Goal: Task Accomplishment & Management: Manage account settings

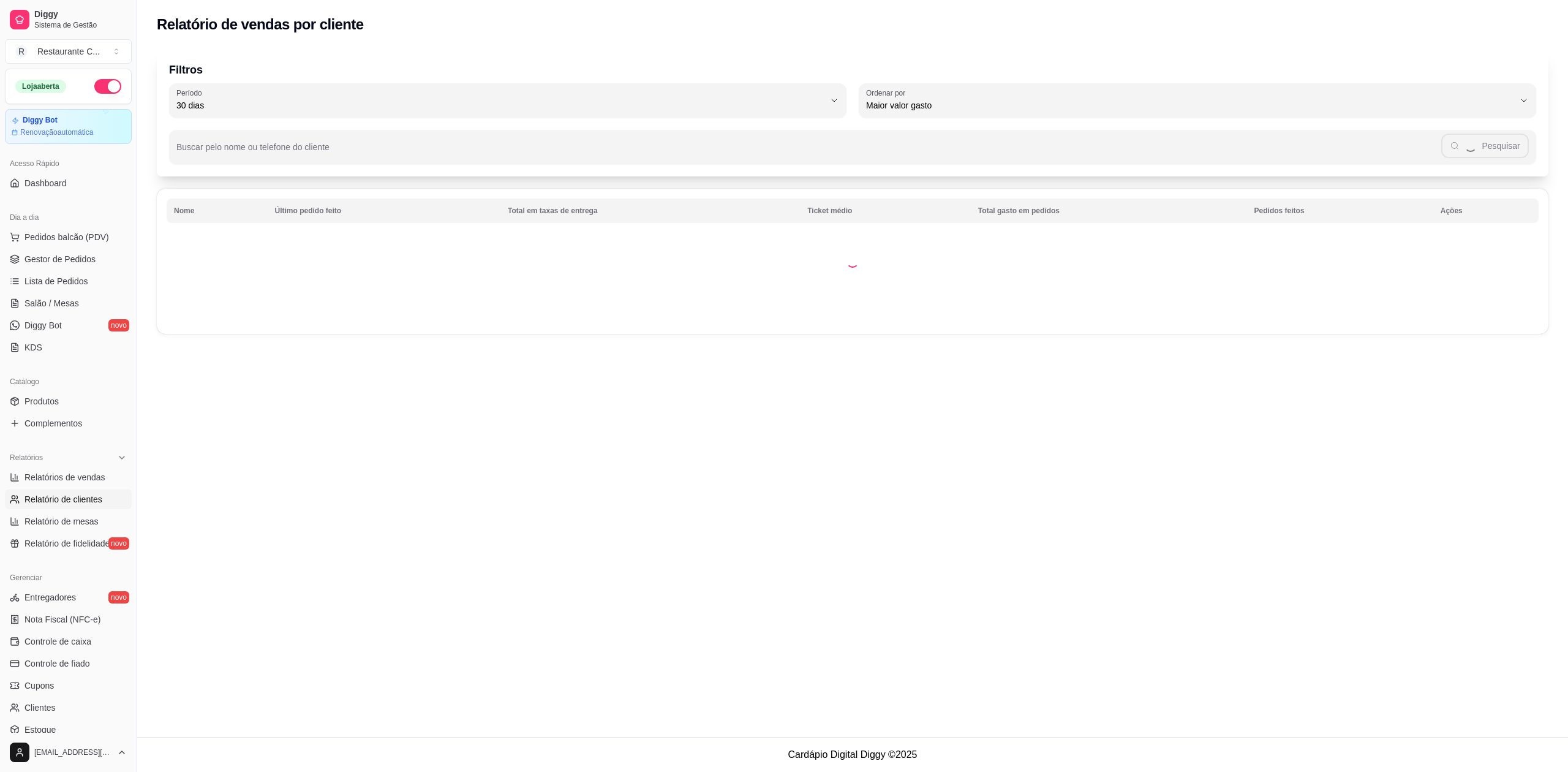
select select "30"
select select "HIGHEST_TOTAL_SPENT_WITH_ORDERS"
click at [82, 643] on span "Controle de caixa" at bounding box center [58, 641] width 67 height 12
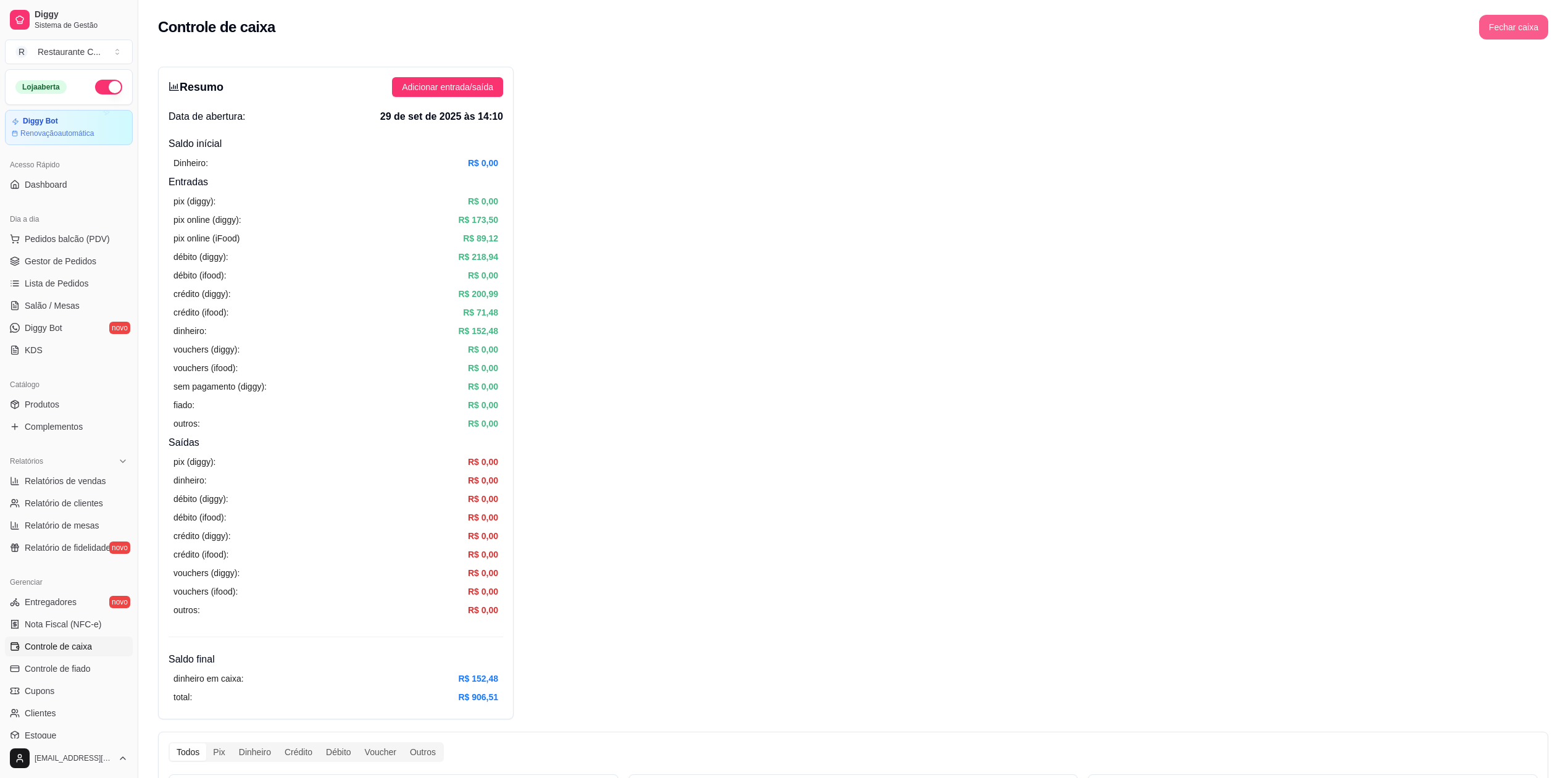
click at [1524, 26] on button "Fechar caixa" at bounding box center [1514, 27] width 69 height 25
click at [1544, 103] on span "Sim" at bounding box center [1548, 110] width 15 height 14
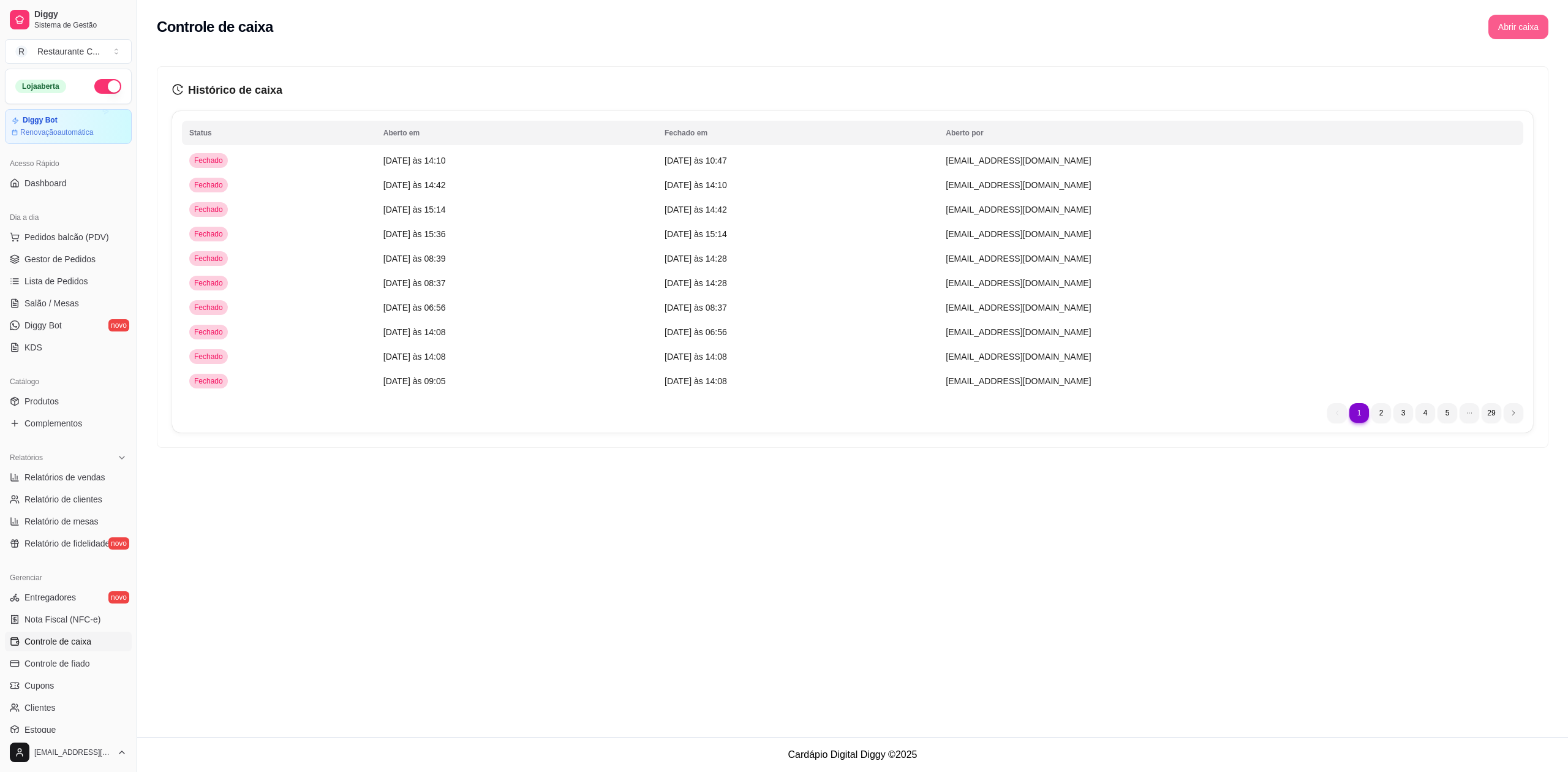
click at [1517, 27] on button "Abrir caixa" at bounding box center [1519, 27] width 60 height 25
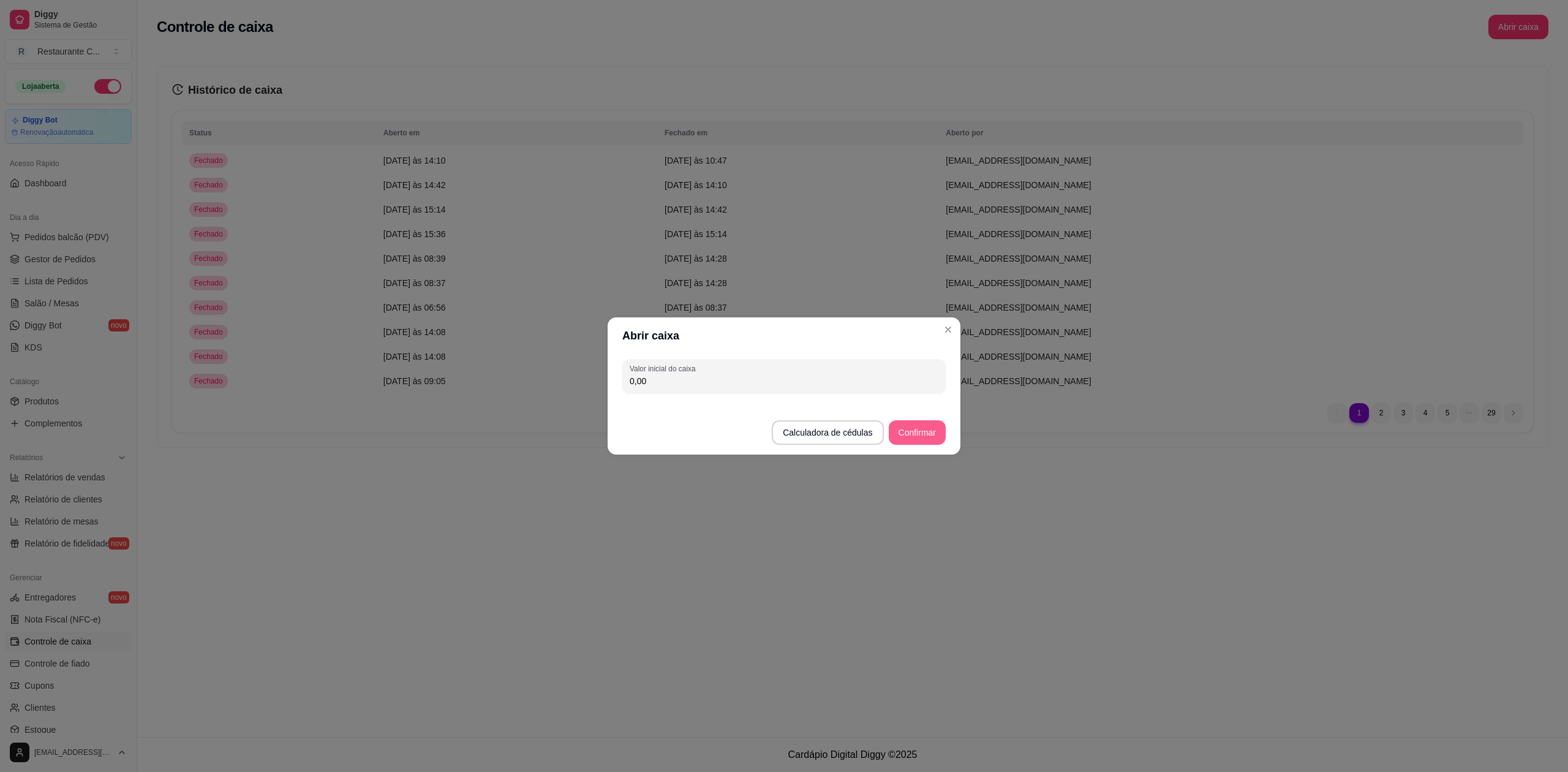
click at [917, 434] on button "Confirmar" at bounding box center [917, 433] width 57 height 25
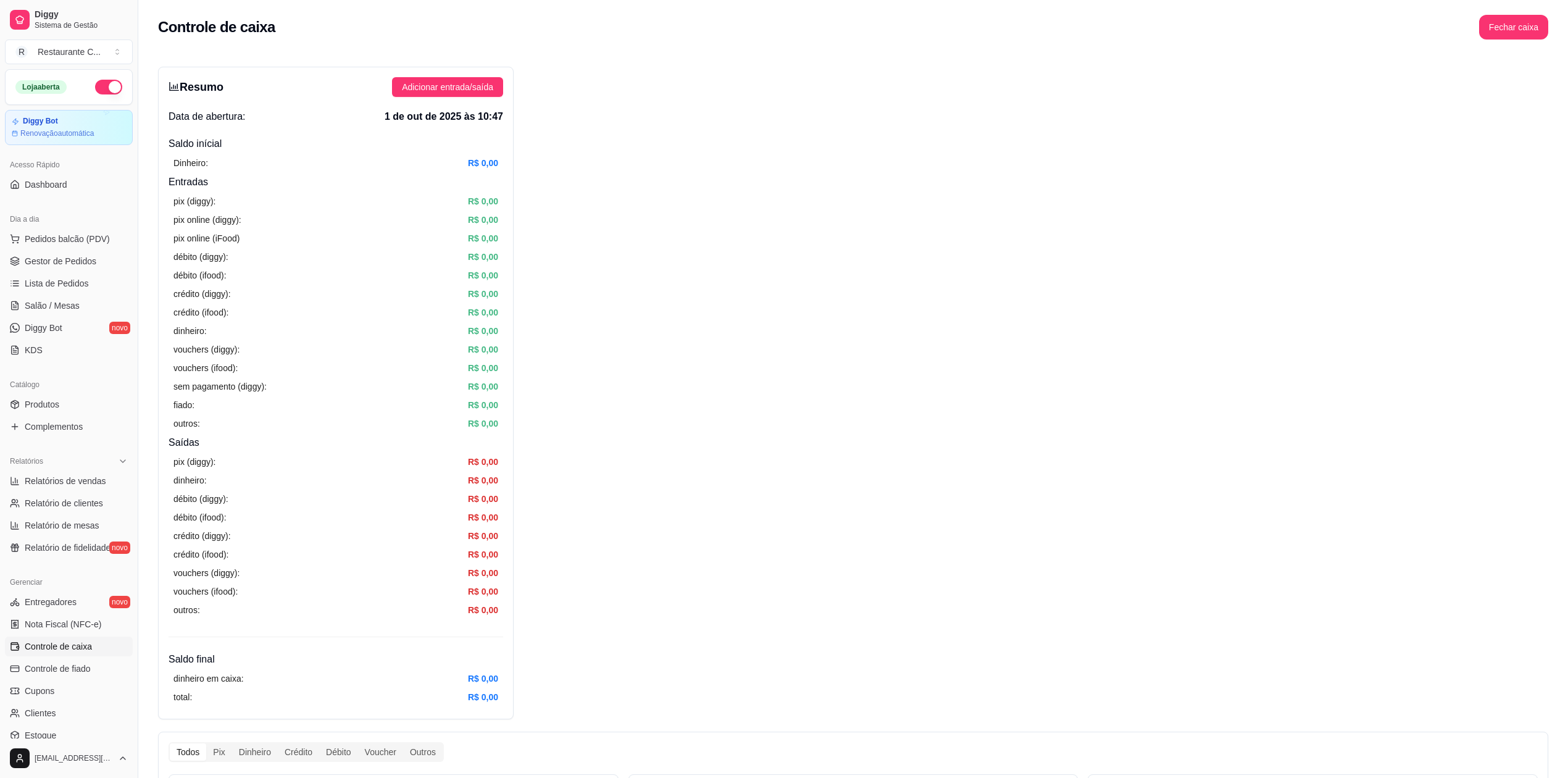
click at [841, 426] on div "Resumo Adicionar entrada/saída Data de abertura: 1 de out de 2025 às 10:47 Sald…" at bounding box center [853, 731] width 1390 height 1329
click at [423, 84] on span "Adicionar entrada/saída" at bounding box center [447, 87] width 92 height 14
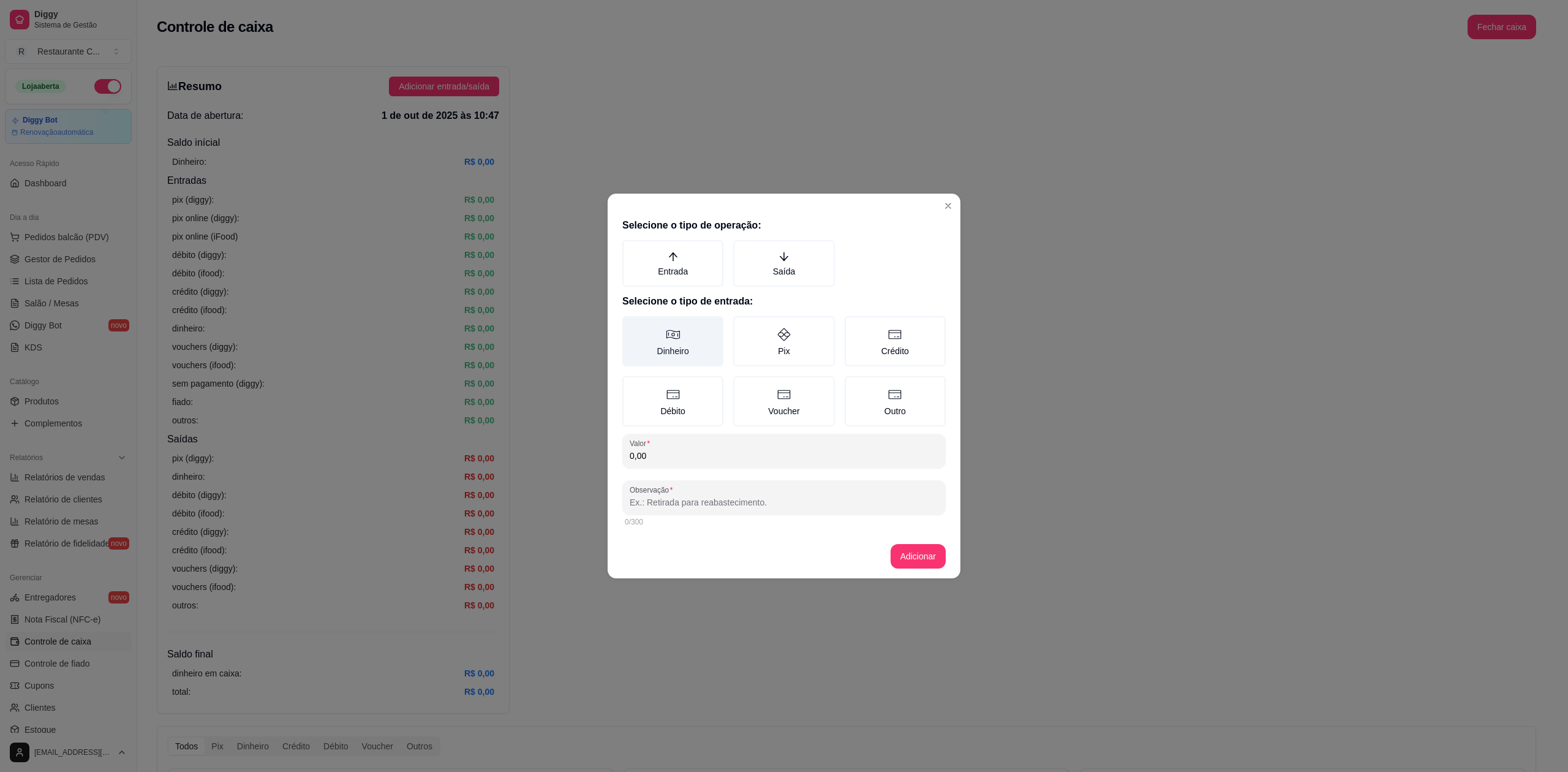
click at [675, 341] on icon at bounding box center [673, 334] width 15 height 15
click at [632, 325] on button "Dinheiro" at bounding box center [626, 320] width 9 height 9
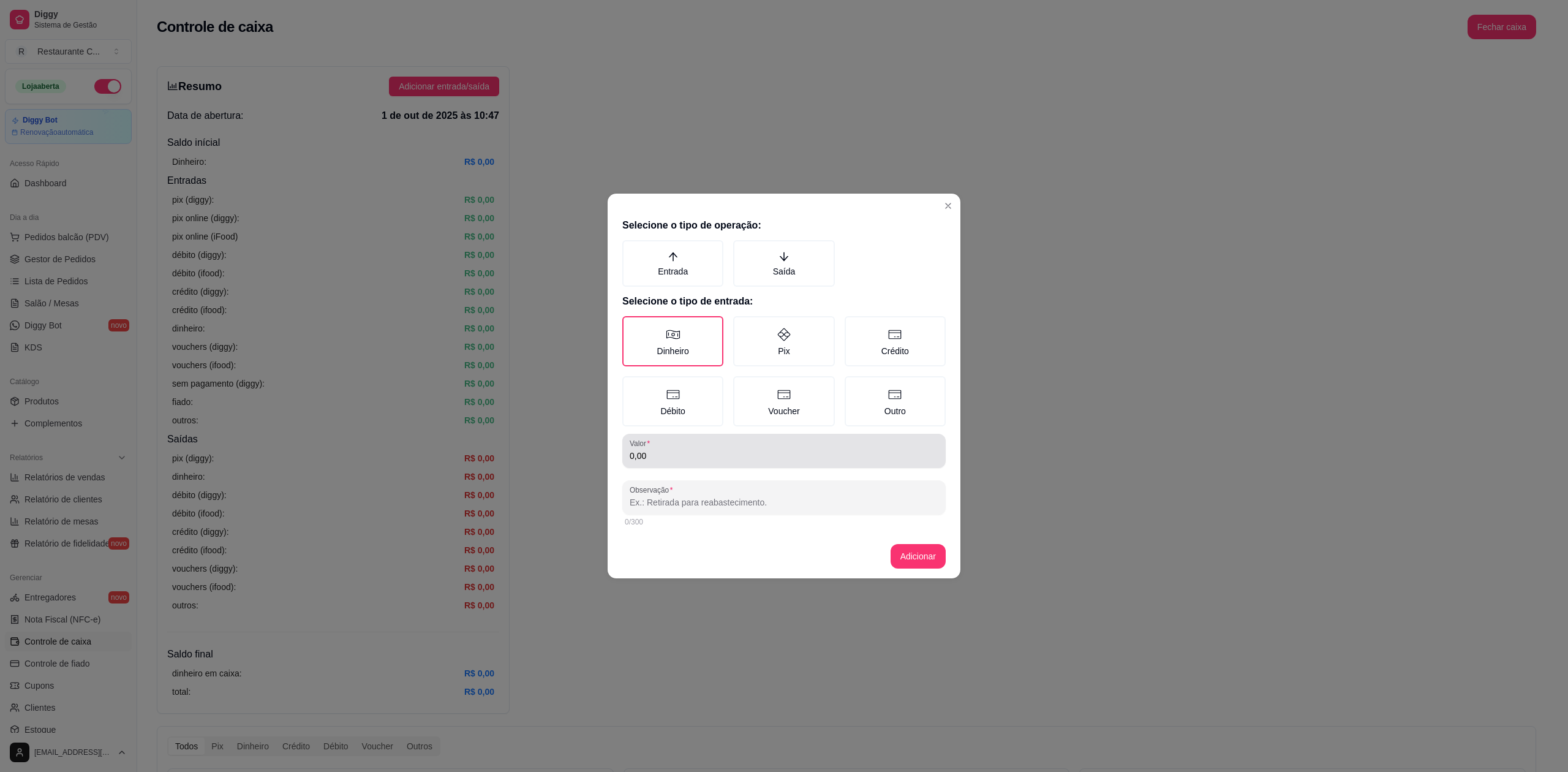
click at [717, 454] on input "0,00" at bounding box center [784, 455] width 309 height 12
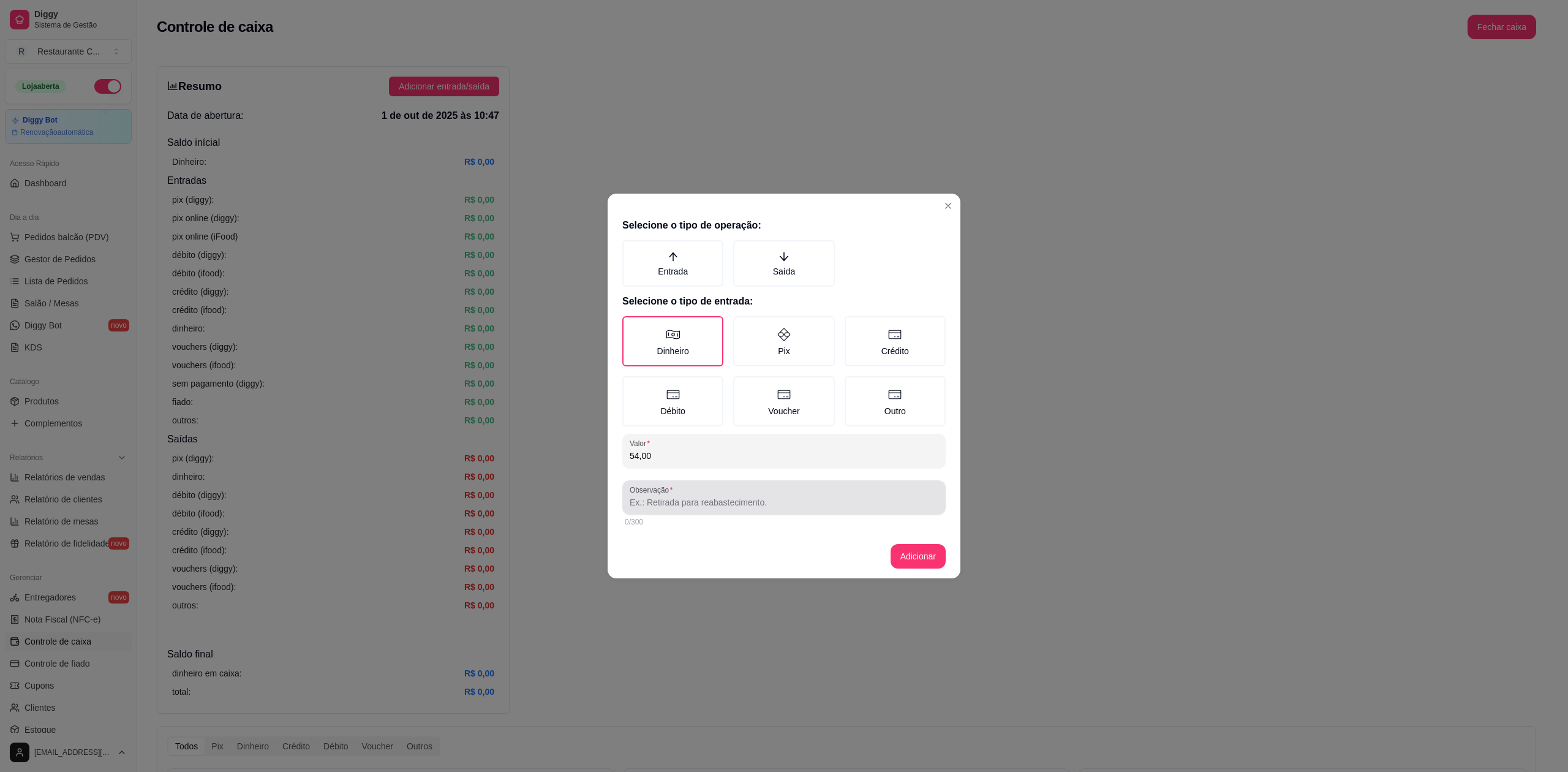
type input "54,00"
click at [711, 499] on input "Observação" at bounding box center [784, 502] width 309 height 12
type input "on"
click at [927, 552] on button "Adicionar" at bounding box center [918, 556] width 55 height 25
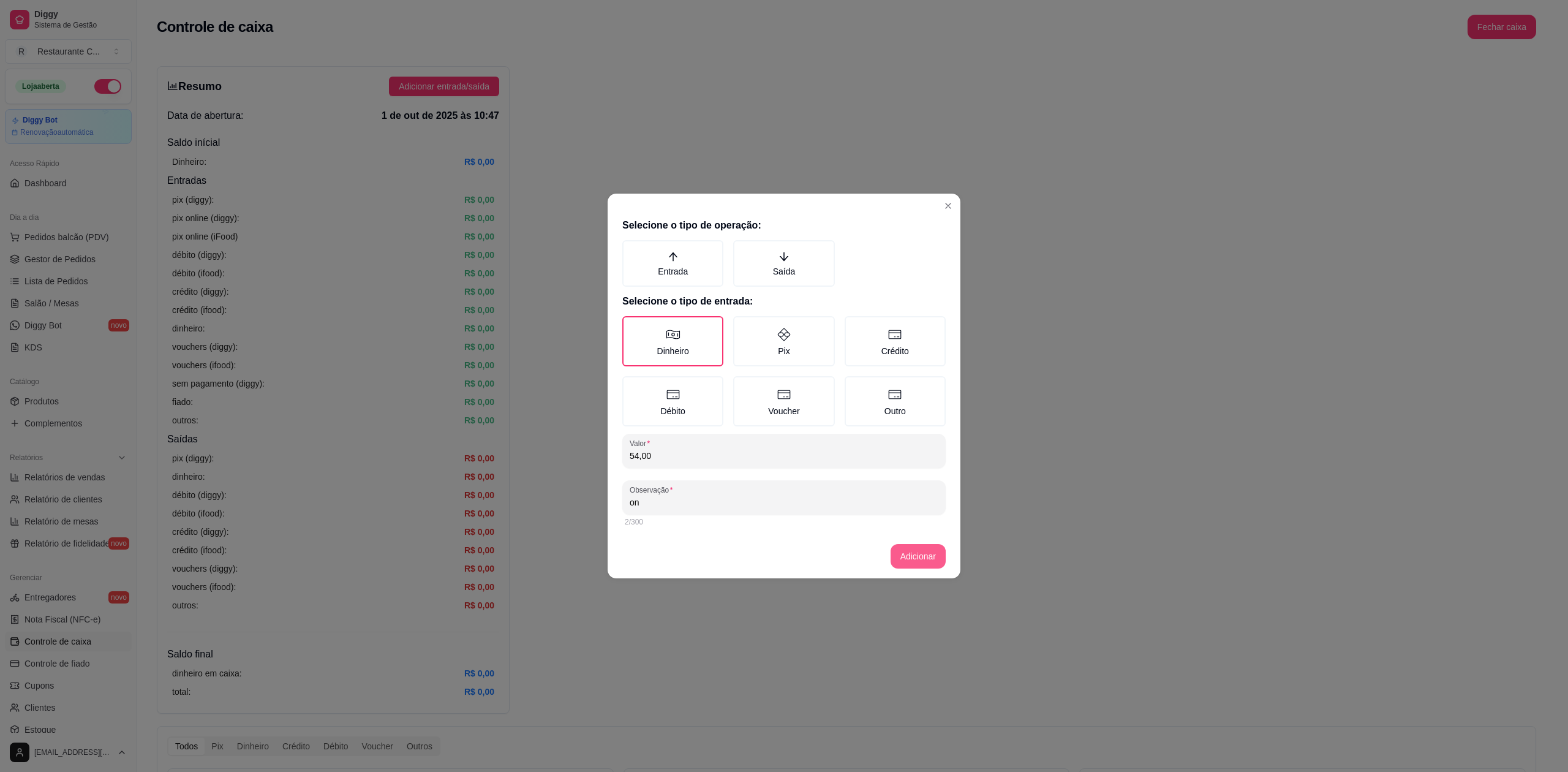
click at [913, 558] on button "Adicionar" at bounding box center [918, 556] width 55 height 25
click at [688, 341] on label "Dinheiro" at bounding box center [673, 341] width 101 height 50
click at [632, 325] on button "Dinheiro" at bounding box center [626, 320] width 9 height 9
click at [667, 261] on icon "arrow-up" at bounding box center [673, 256] width 11 height 11
click at [632, 249] on button "Entrada" at bounding box center [626, 244] width 9 height 9
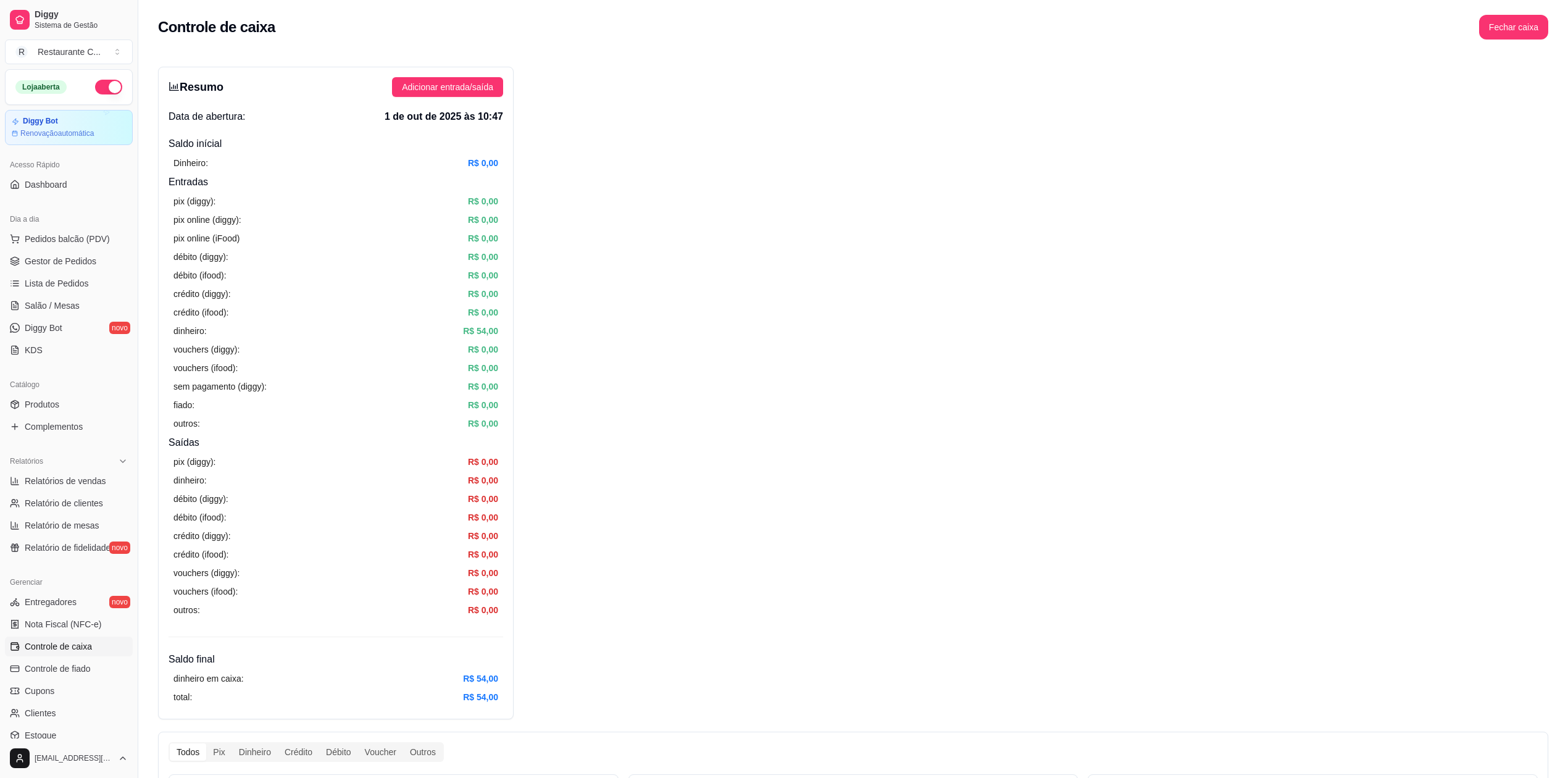
click at [813, 208] on div "Resumo Adicionar entrada/saída Data de abertura: 1 de out de 2025 às 10:47 Sald…" at bounding box center [853, 694] width 1390 height 1255
click at [1535, 408] on div "Resumo Adicionar entrada/saída Data de abertura: 1 de out de 2025 às 10:47 Sald…" at bounding box center [853, 694] width 1390 height 1255
click at [49, 253] on link "Gestor de Pedidos" at bounding box center [69, 261] width 128 height 20
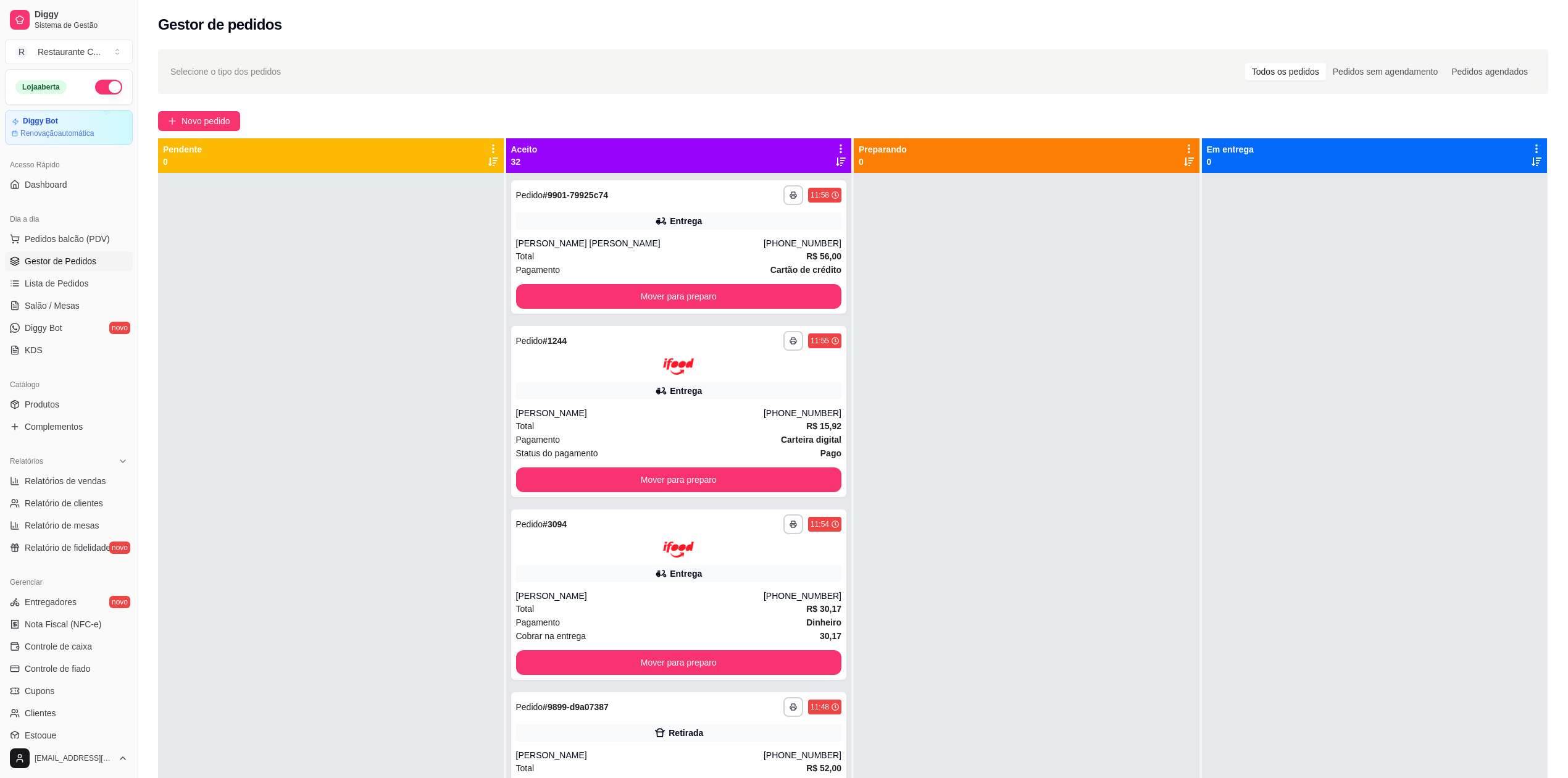
click at [95, 258] on span "Gestor de Pedidos" at bounding box center [61, 261] width 72 height 12
click at [81, 258] on span "Gestor de Pedidos" at bounding box center [61, 261] width 72 height 12
click at [78, 282] on span "Lista de Pedidos" at bounding box center [57, 283] width 64 height 12
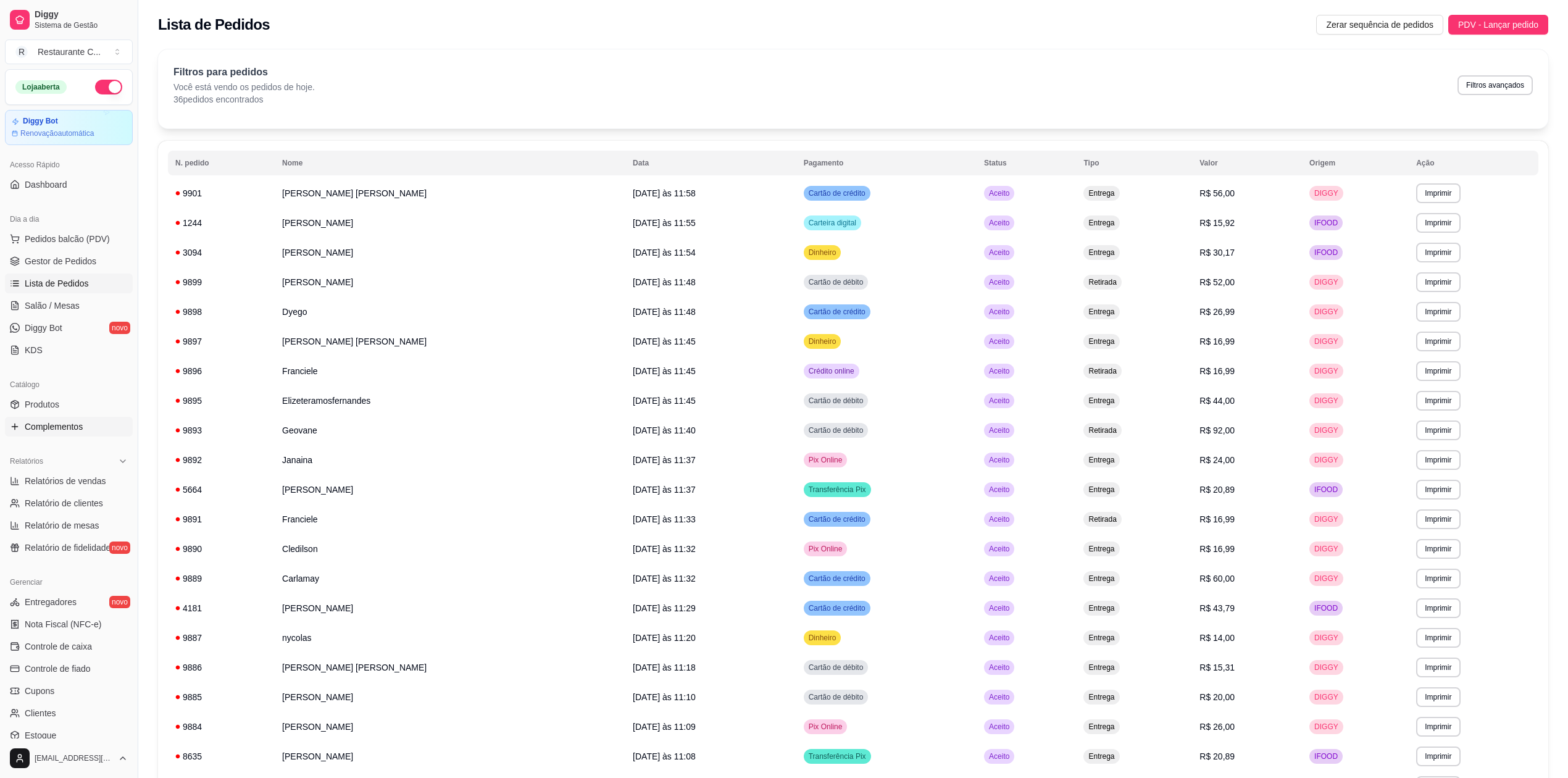
click at [77, 433] on span "Complementos" at bounding box center [53, 426] width 58 height 12
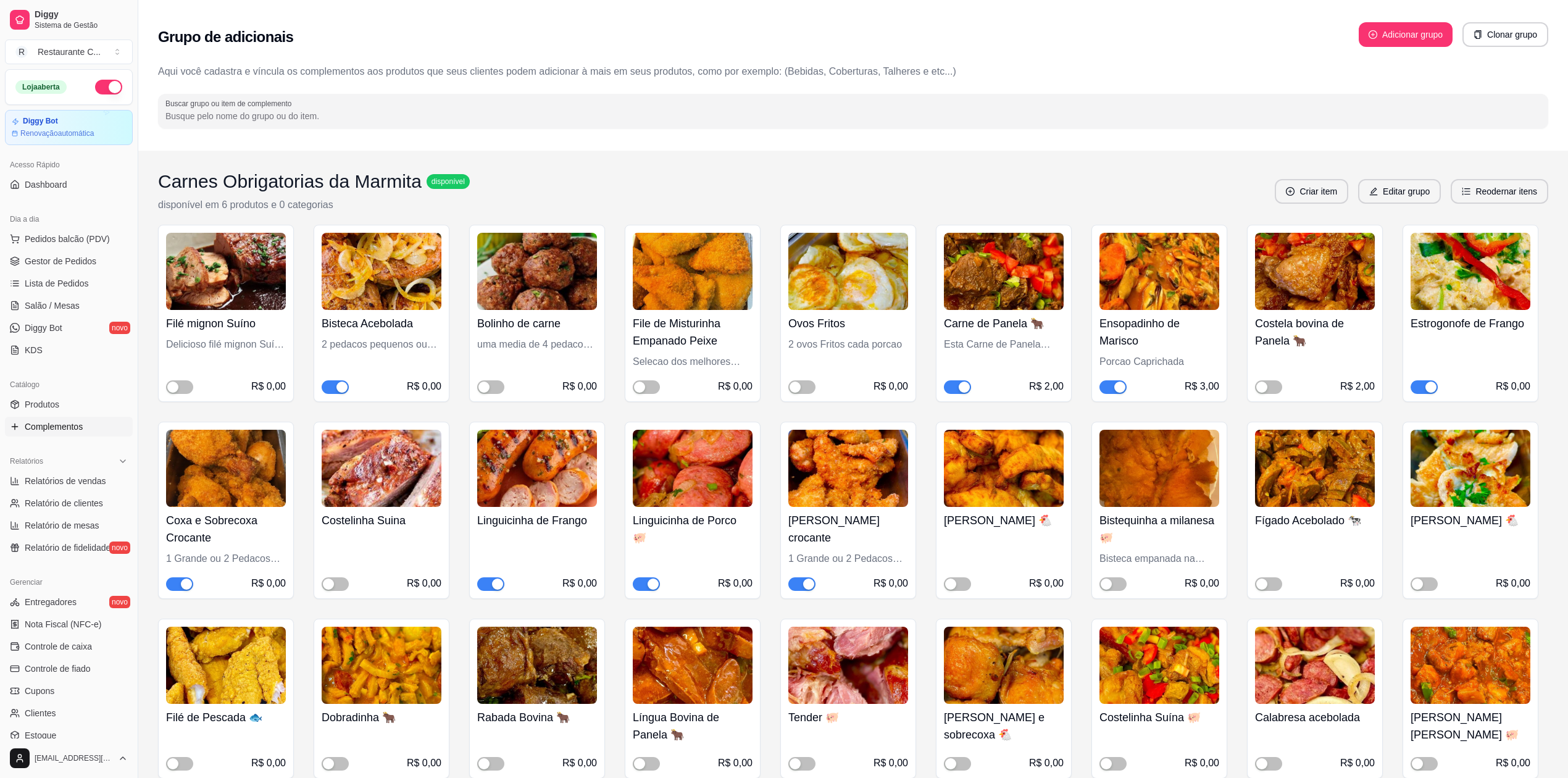
click at [176, 583] on span "button" at bounding box center [179, 584] width 27 height 14
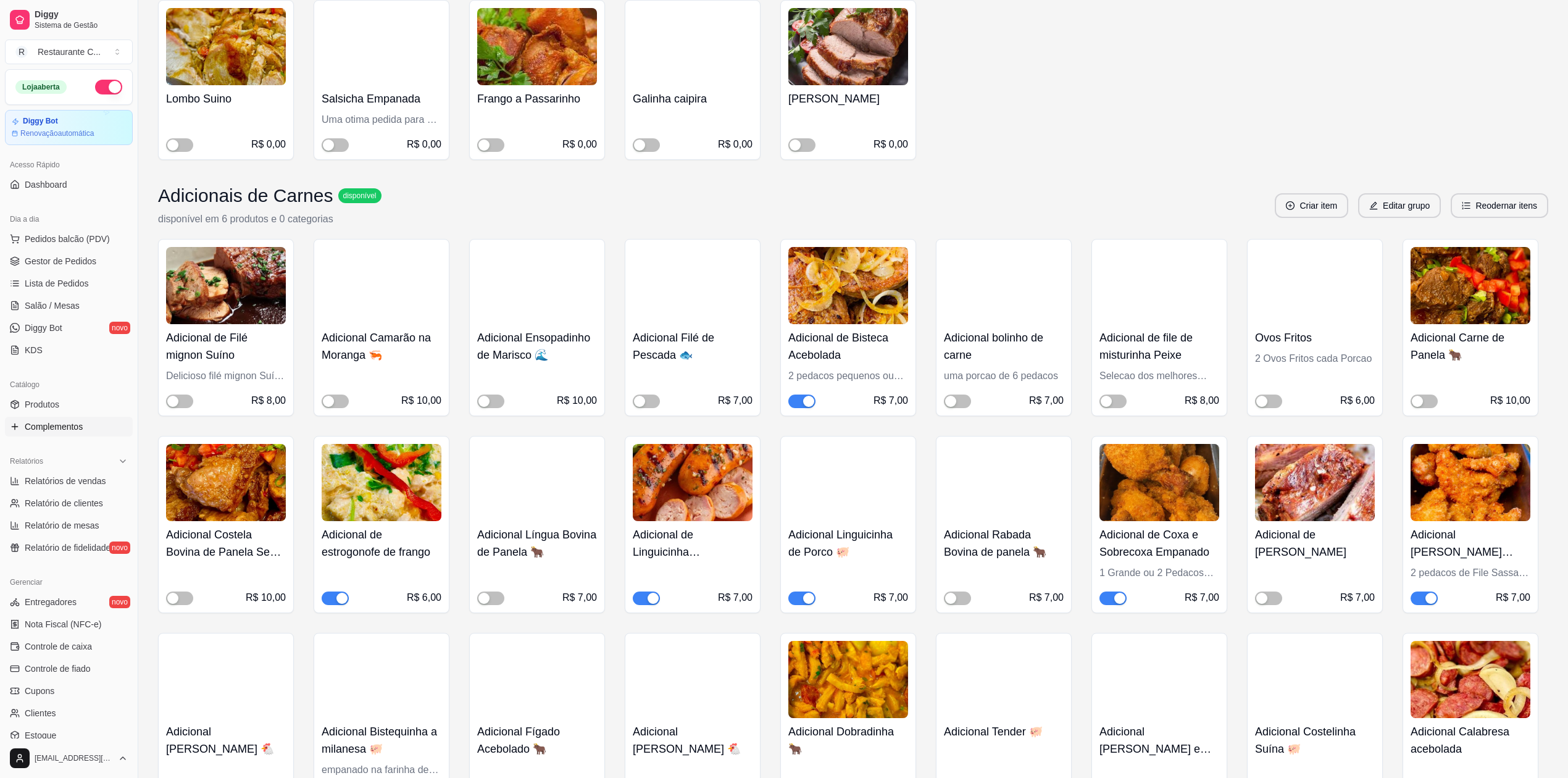
scroll to position [823, 0]
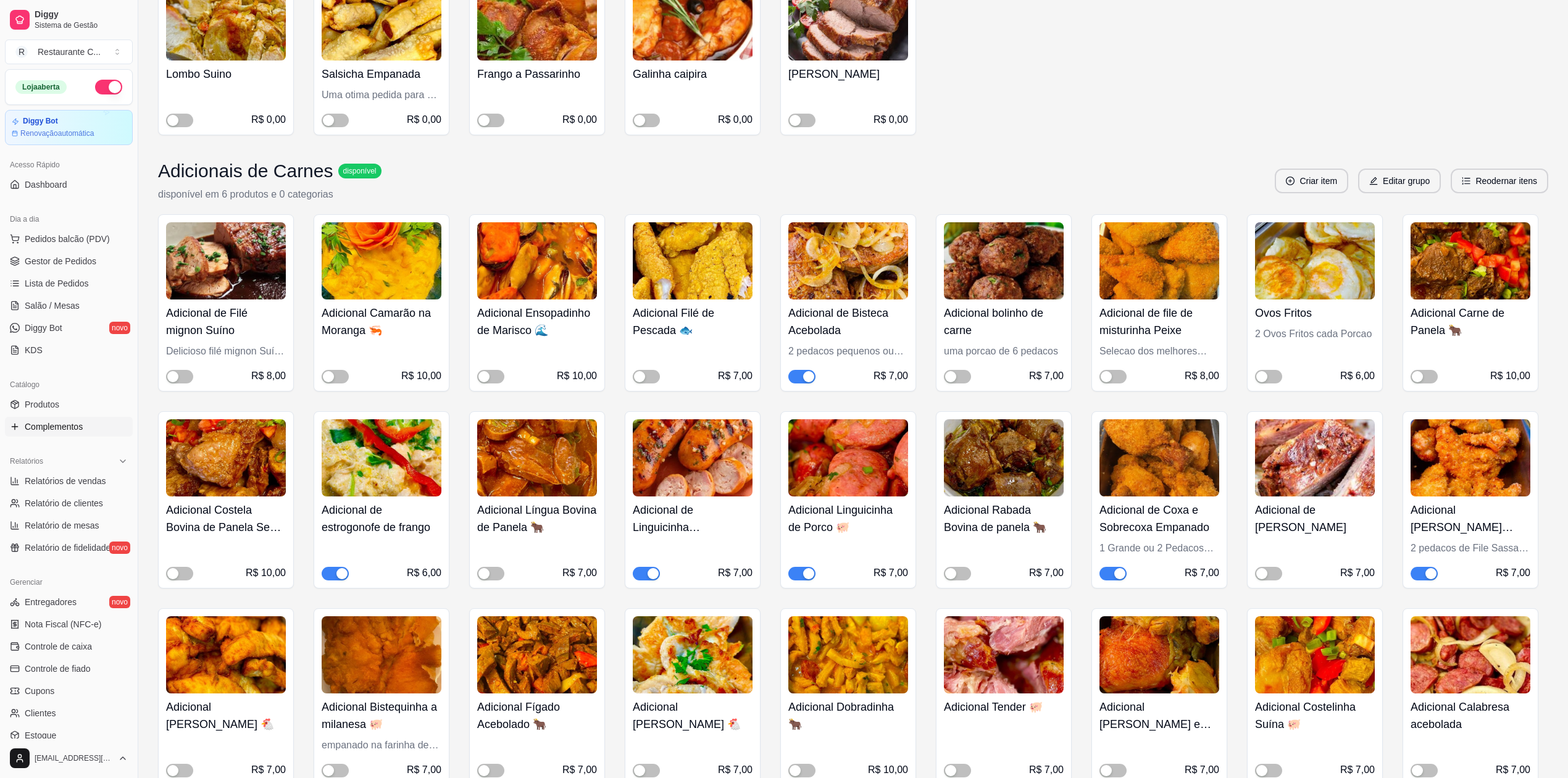
click at [1114, 574] on button "button" at bounding box center [1113, 573] width 27 height 14
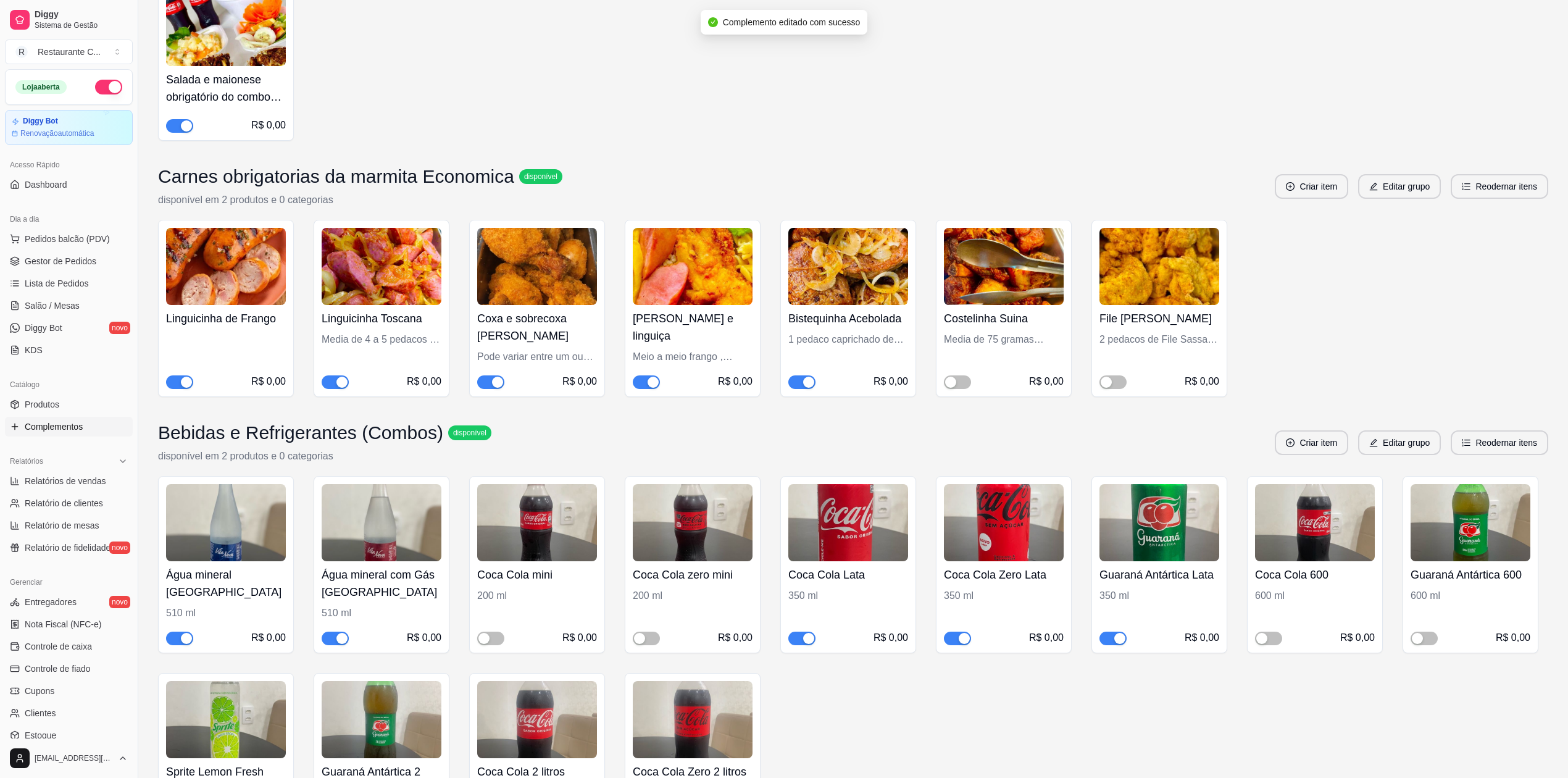
scroll to position [4134, 0]
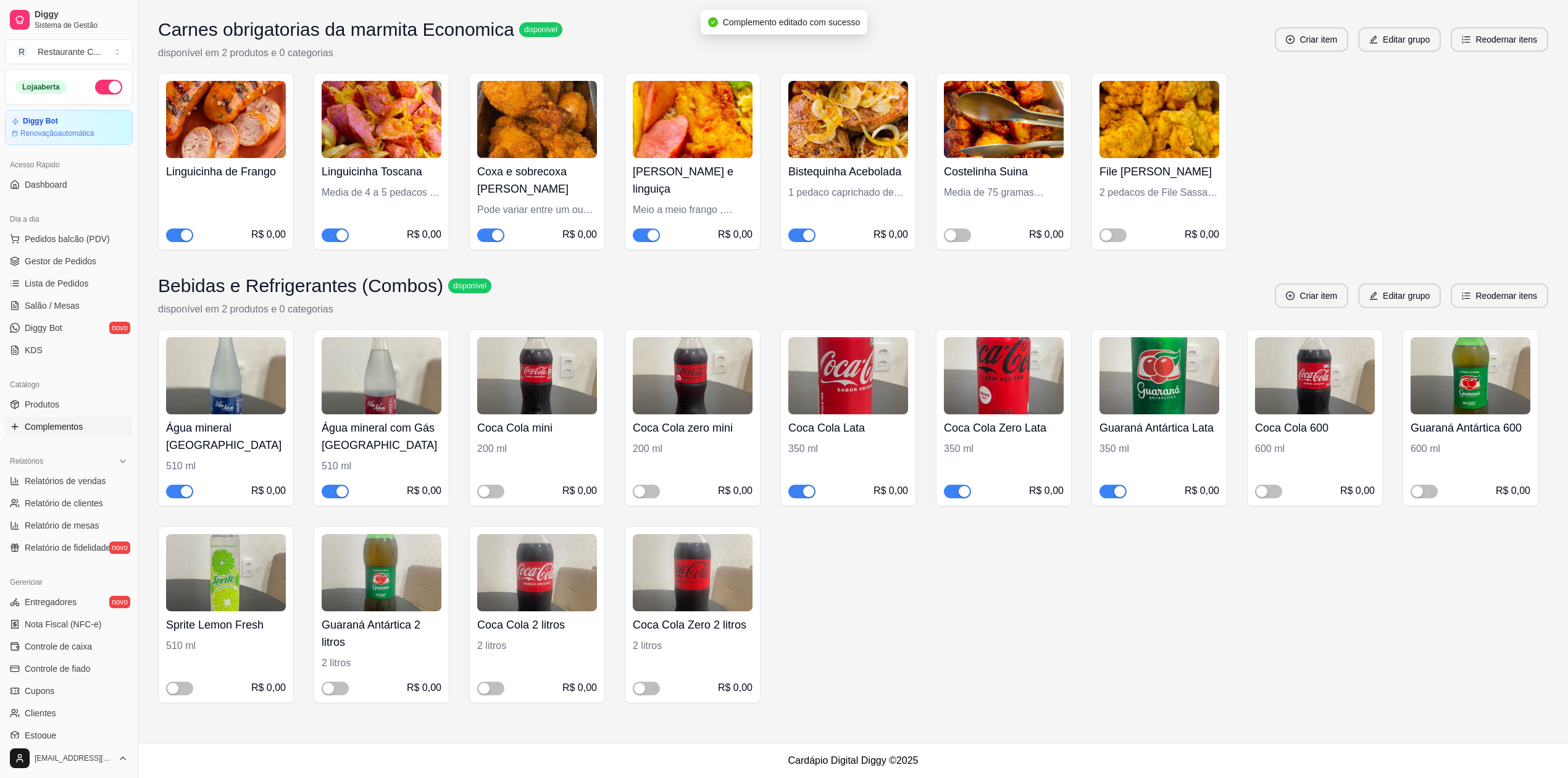
click at [493, 233] on div "button" at bounding box center [497, 235] width 11 height 11
click at [646, 231] on button "button" at bounding box center [646, 235] width 27 height 14
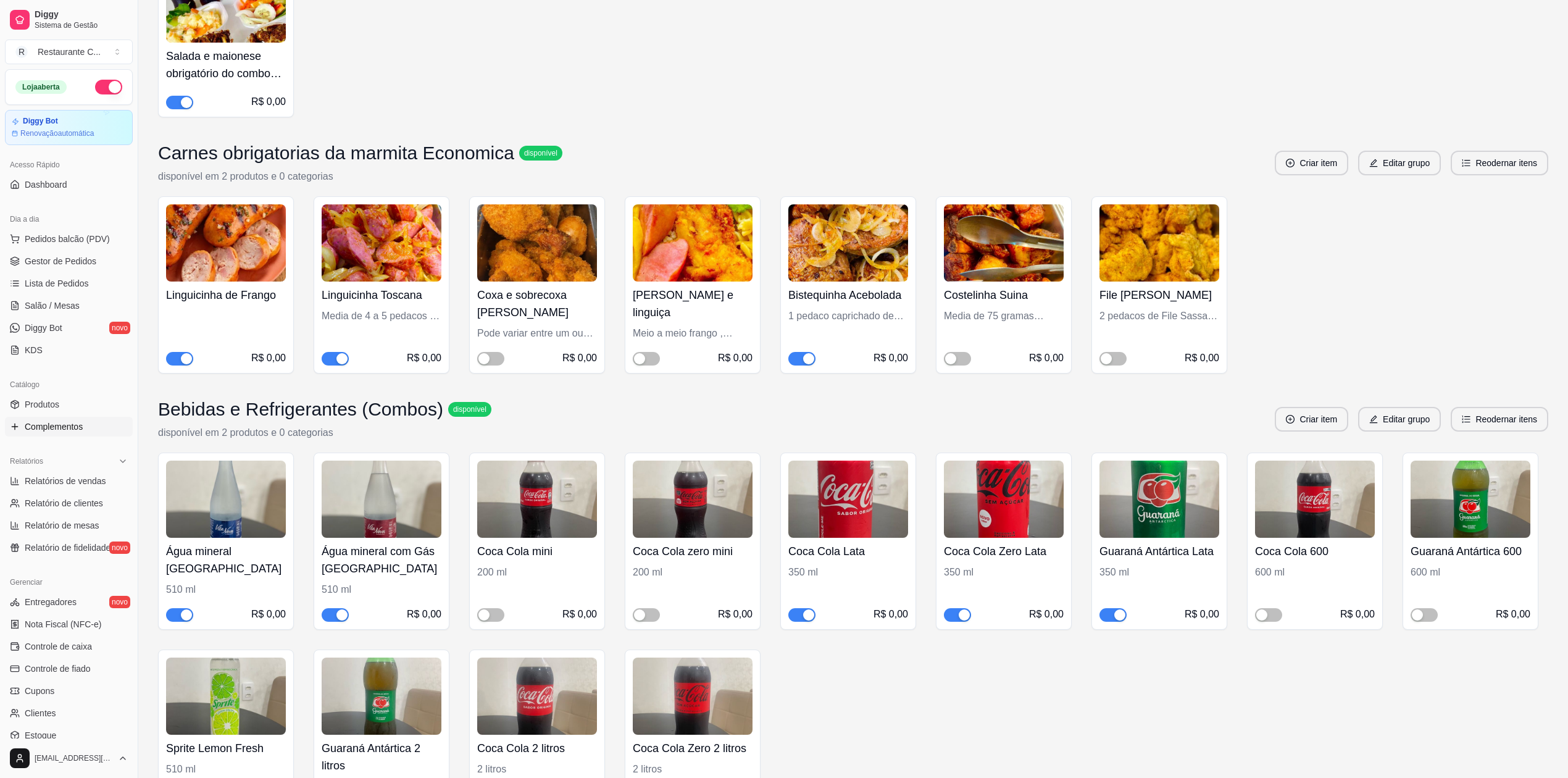
scroll to position [3868, 0]
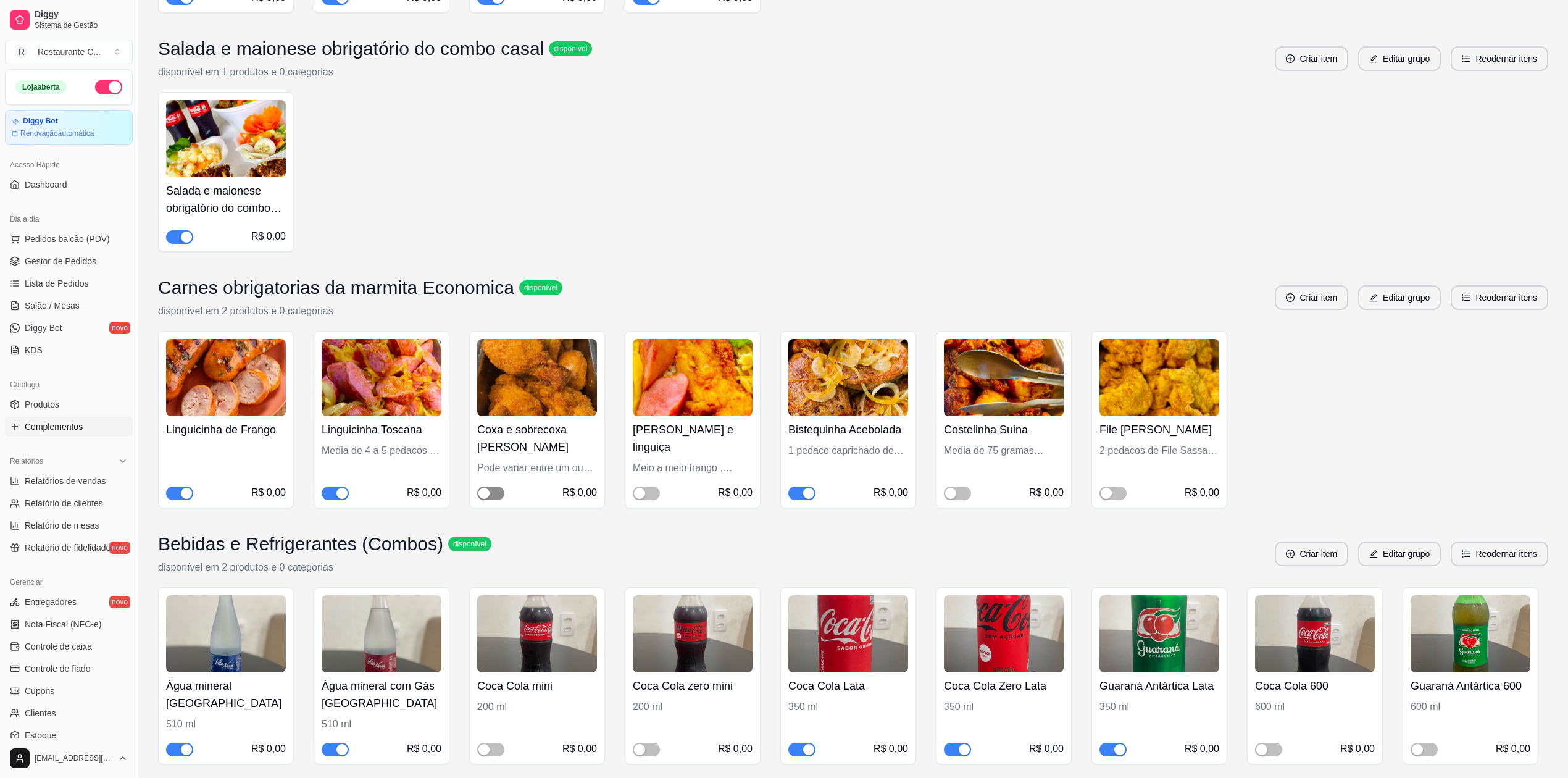
click at [492, 499] on span "button" at bounding box center [490, 493] width 27 height 14
click at [650, 499] on span "button" at bounding box center [646, 493] width 27 height 14
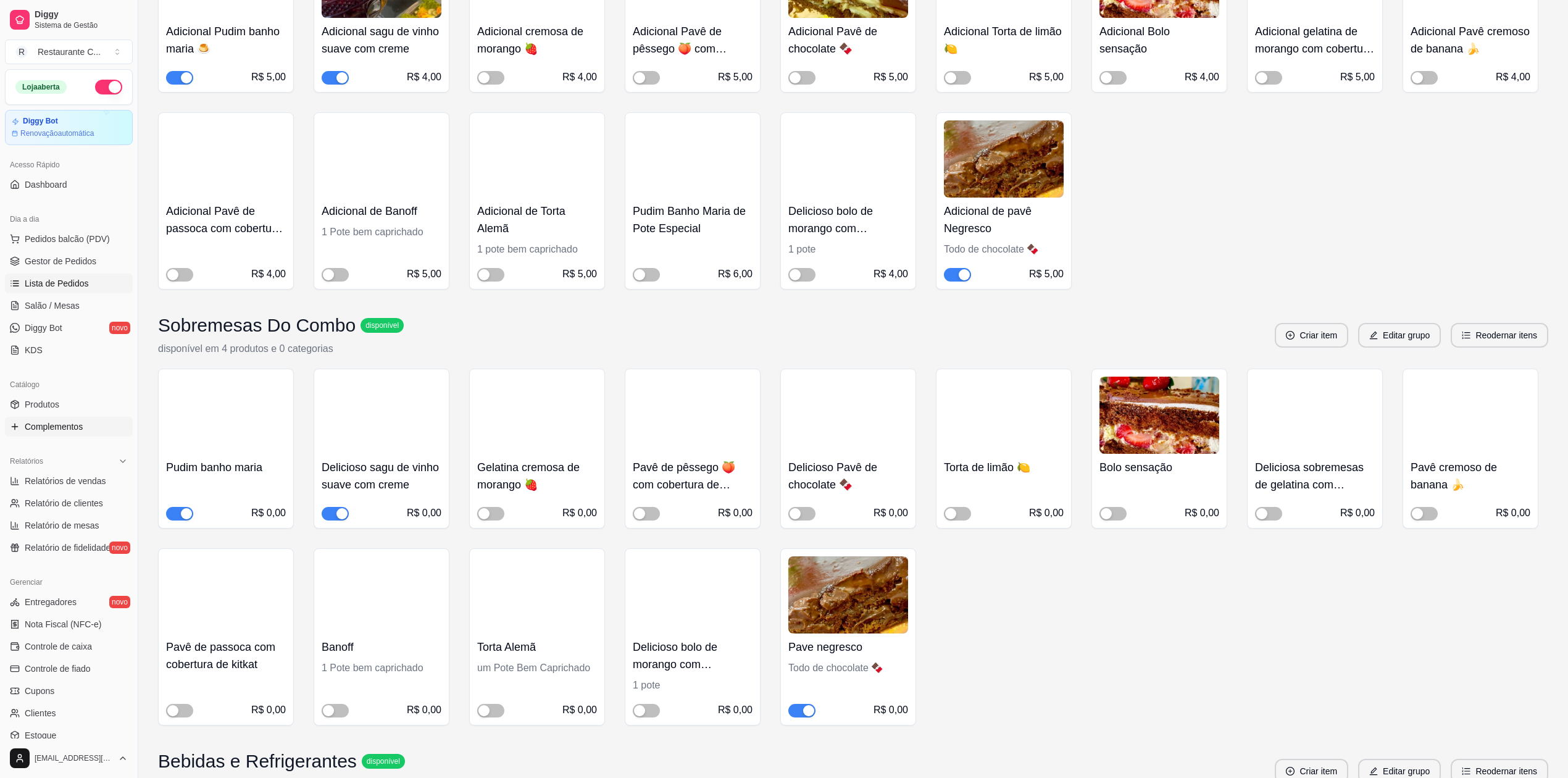
scroll to position [2139, 0]
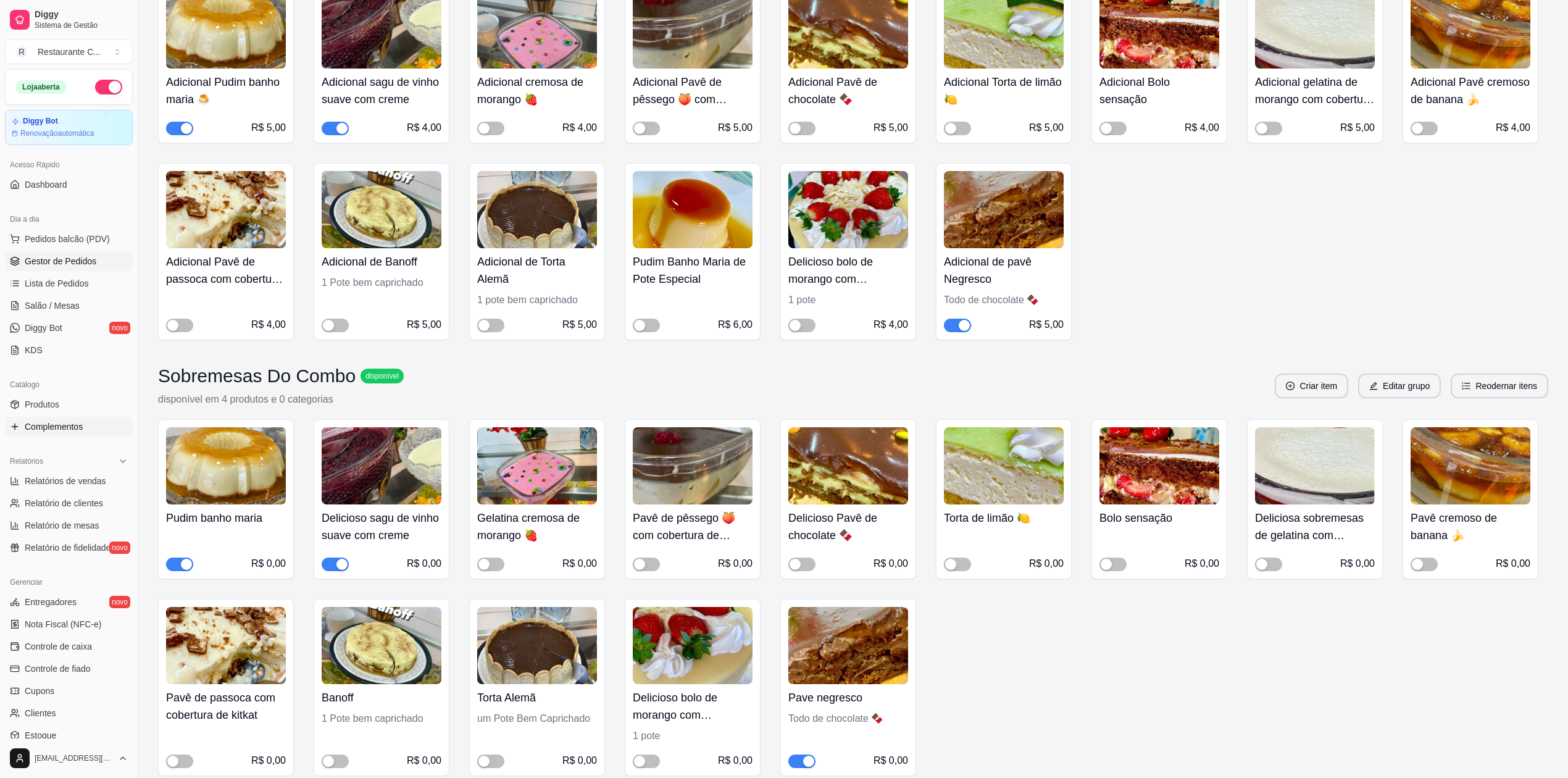
click at [82, 262] on span "Gestor de Pedidos" at bounding box center [61, 261] width 72 height 12
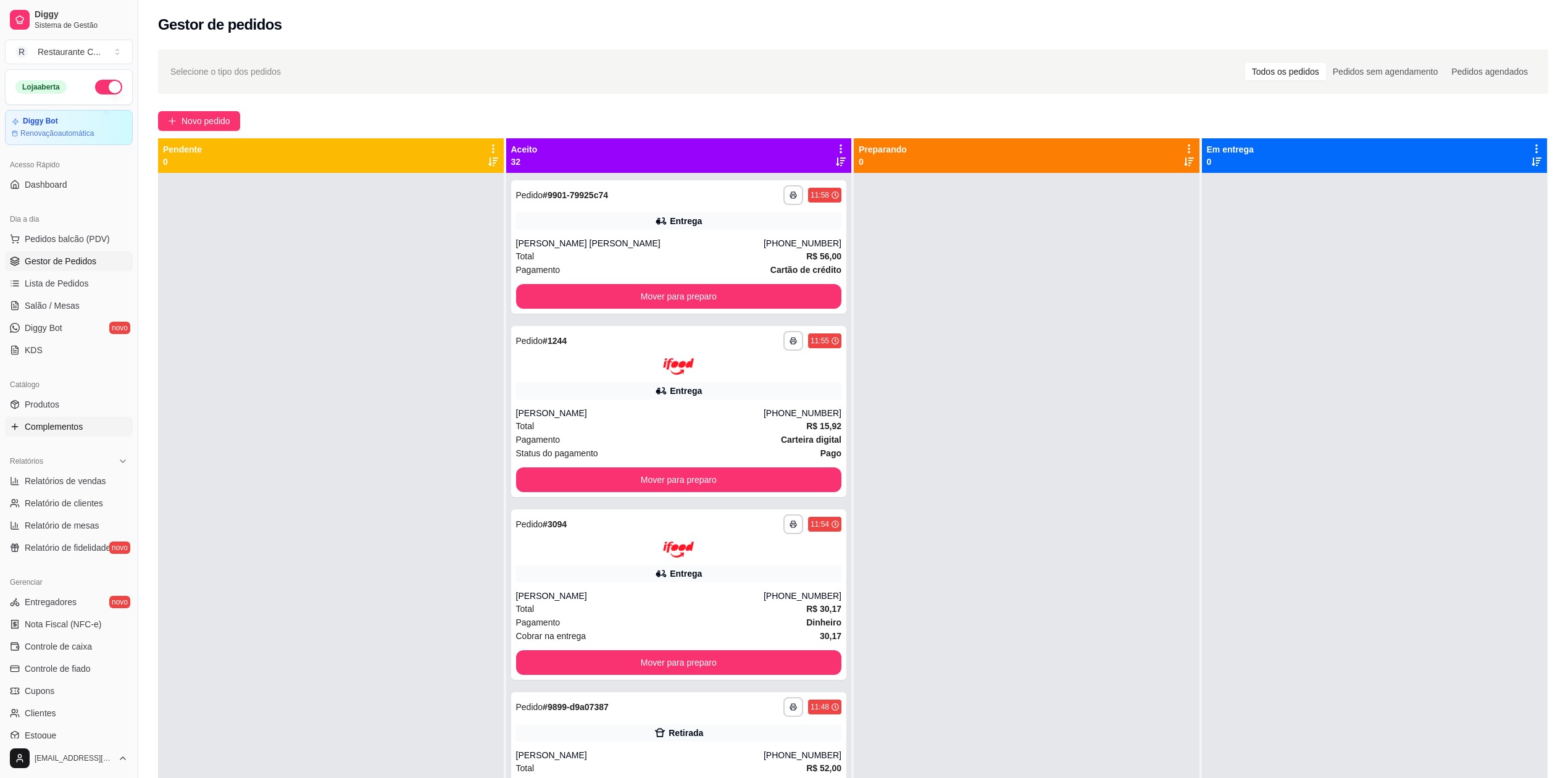
click at [68, 433] on span "Complementos" at bounding box center [53, 426] width 58 height 12
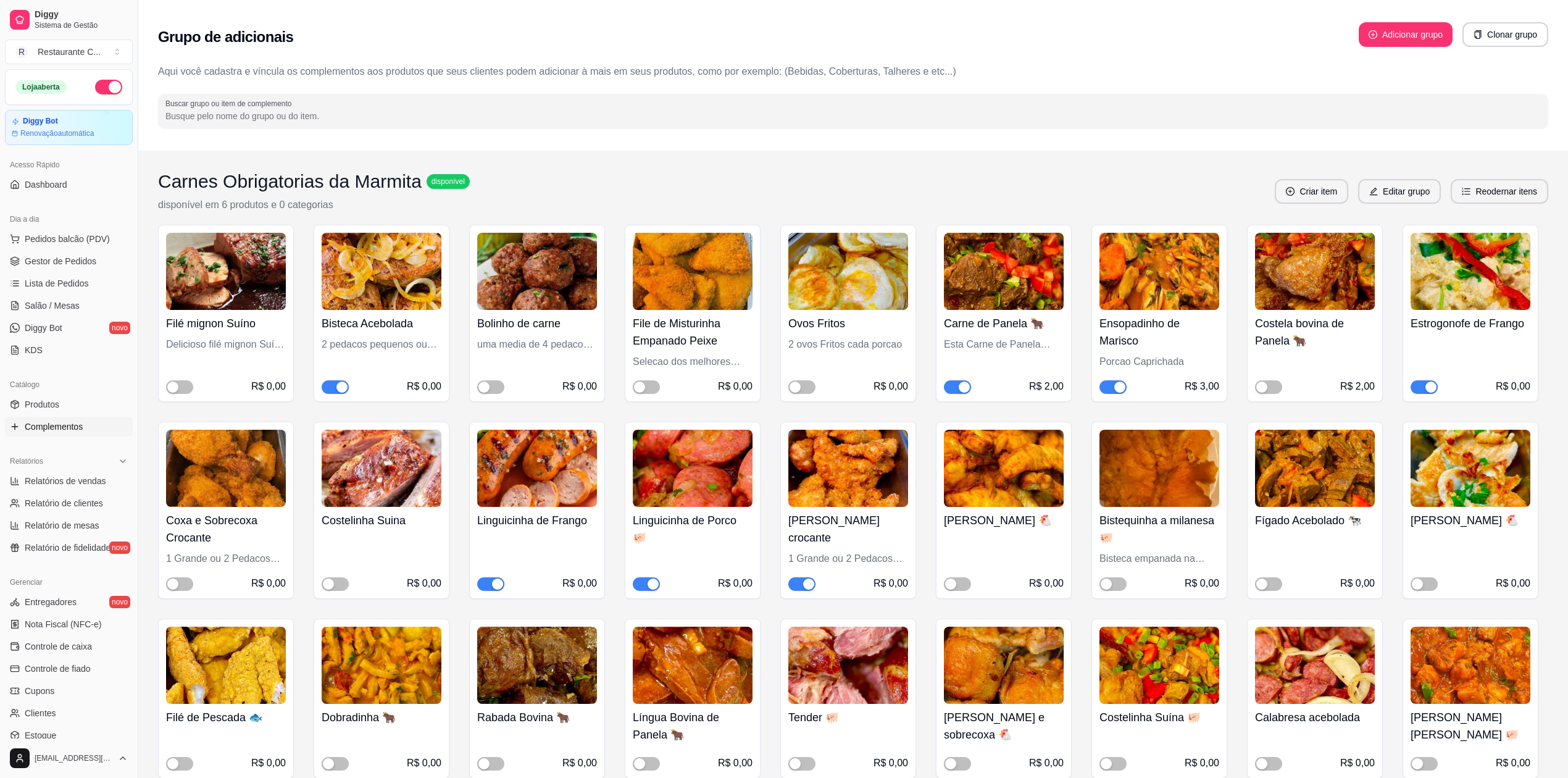
click at [964, 381] on div "button" at bounding box center [964, 386] width 11 height 11
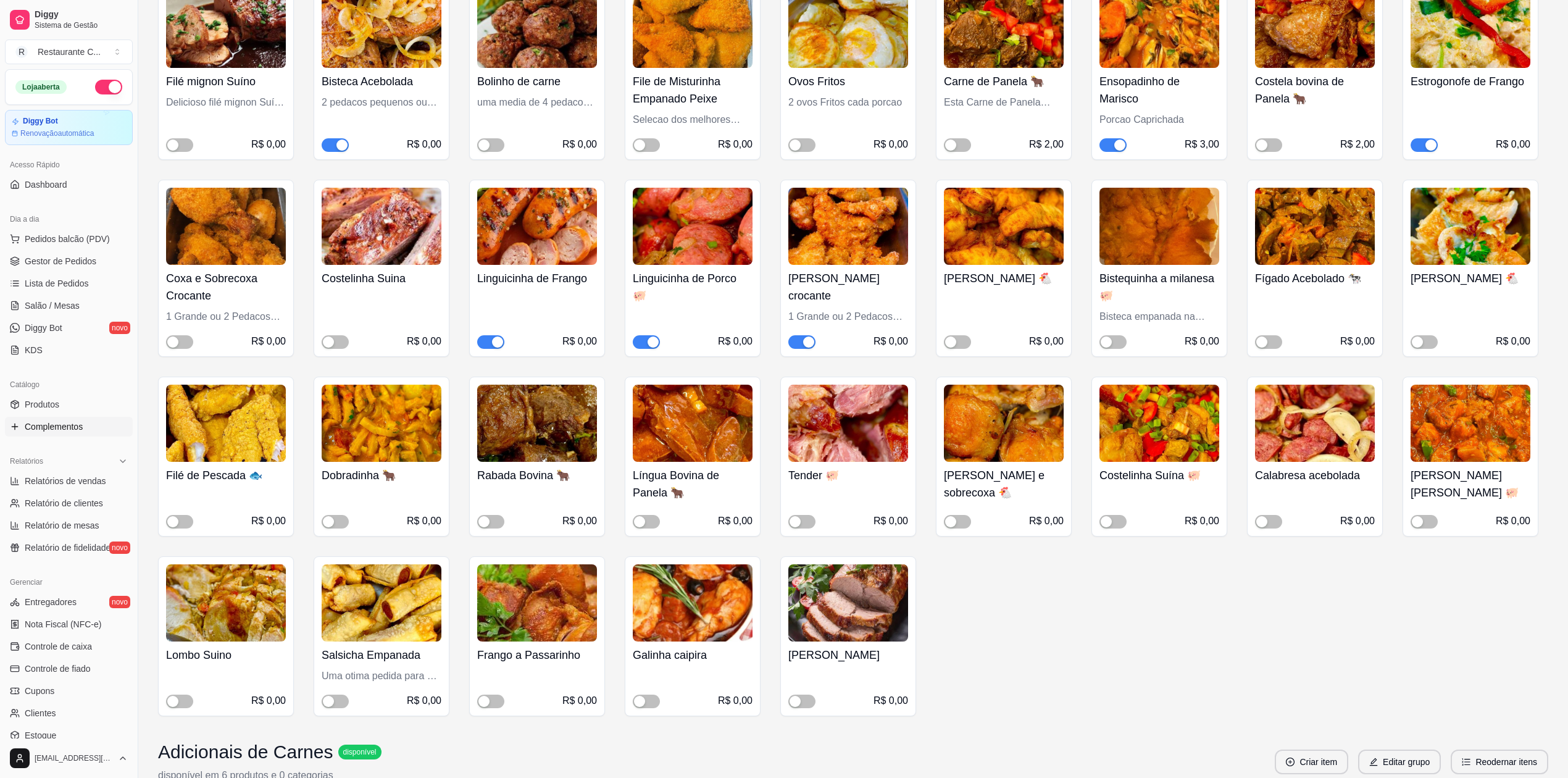
scroll to position [247, 0]
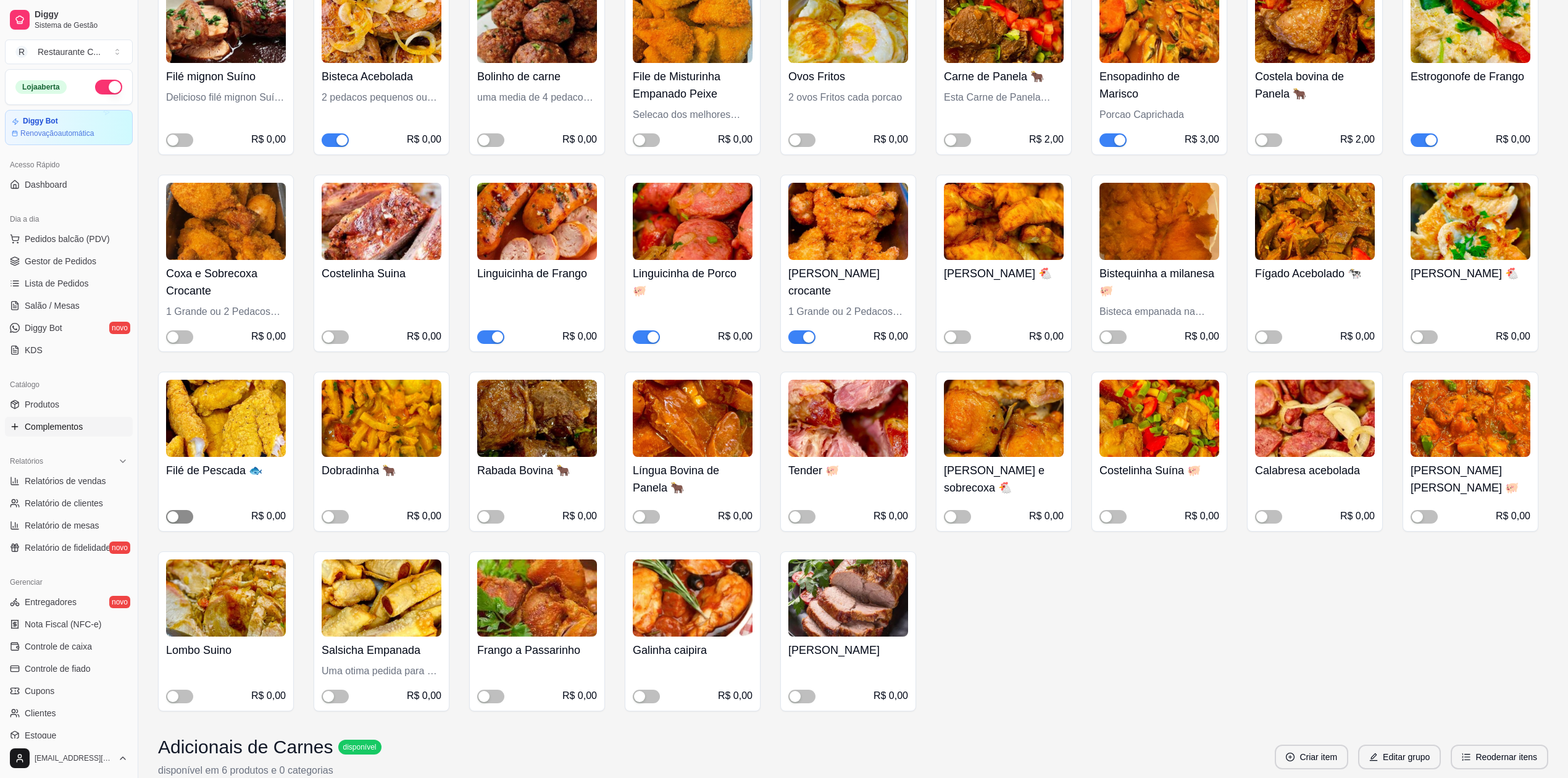
click at [182, 515] on span "button" at bounding box center [179, 517] width 27 height 14
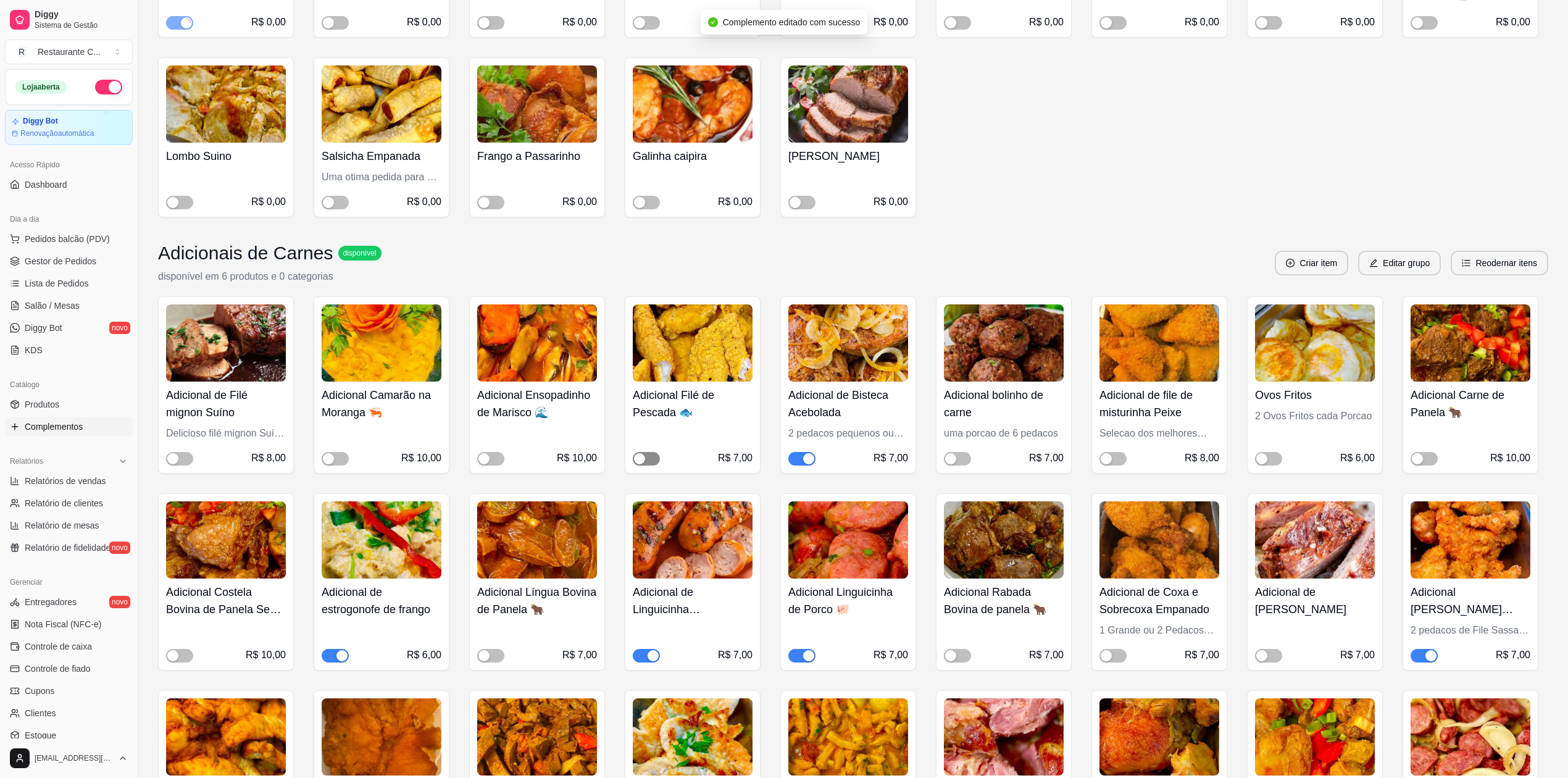
click at [642, 457] on div "button" at bounding box center [639, 458] width 11 height 11
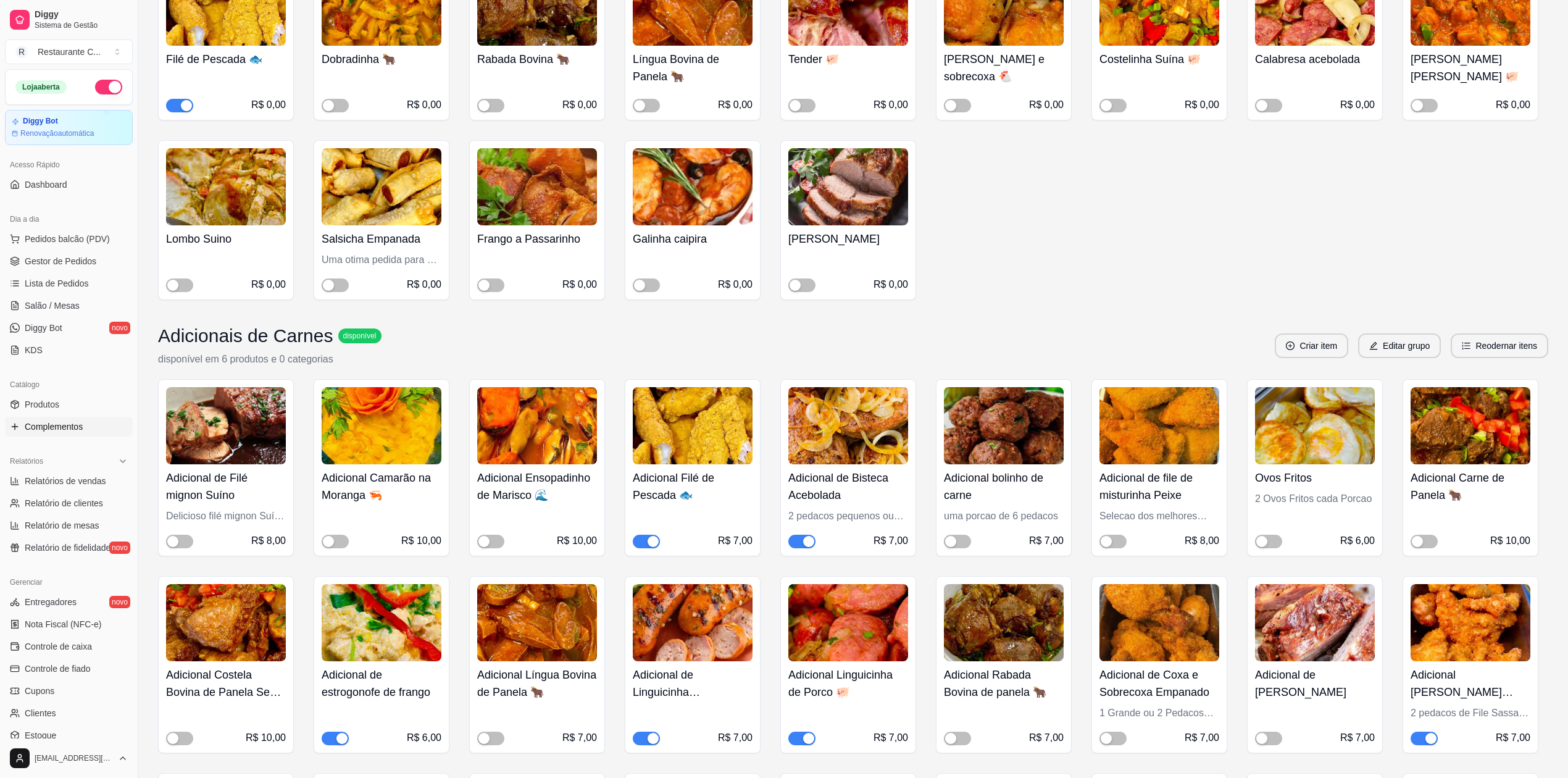
scroll to position [905, 0]
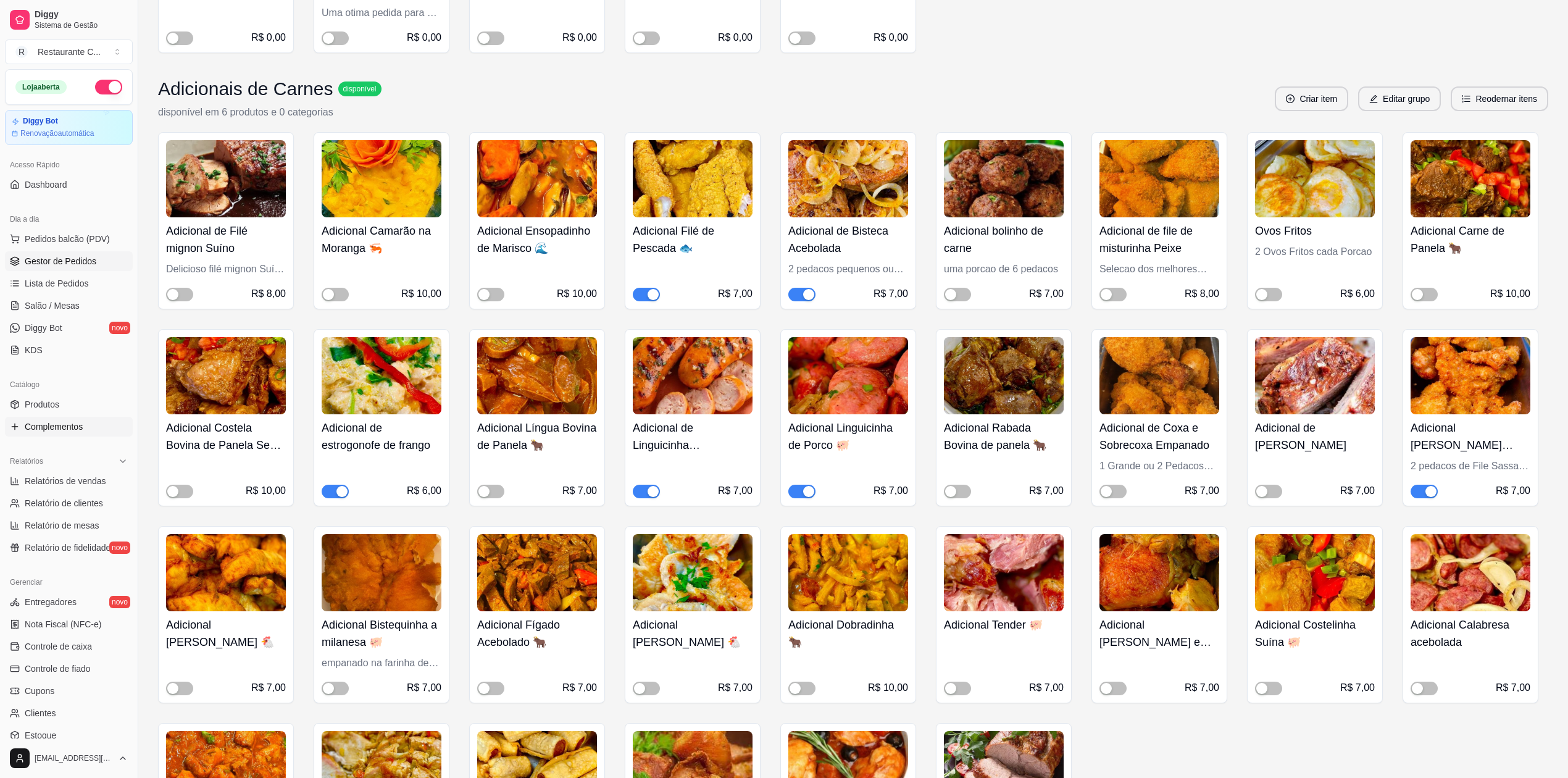
click at [67, 266] on span "Gestor de Pedidos" at bounding box center [61, 261] width 72 height 12
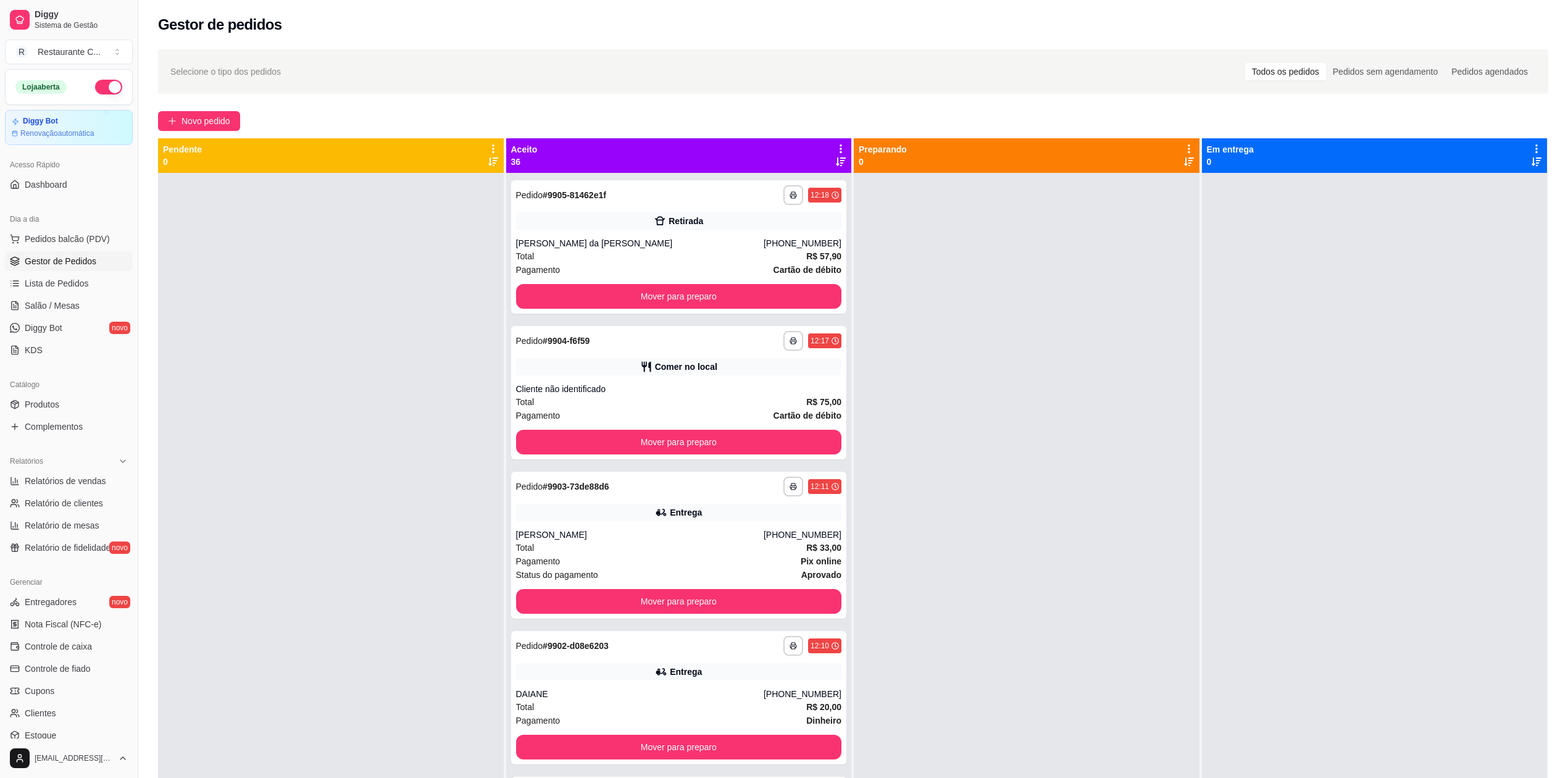
click at [85, 254] on link "Gestor de Pedidos" at bounding box center [69, 261] width 128 height 20
click at [82, 430] on span "Complementos" at bounding box center [53, 426] width 58 height 12
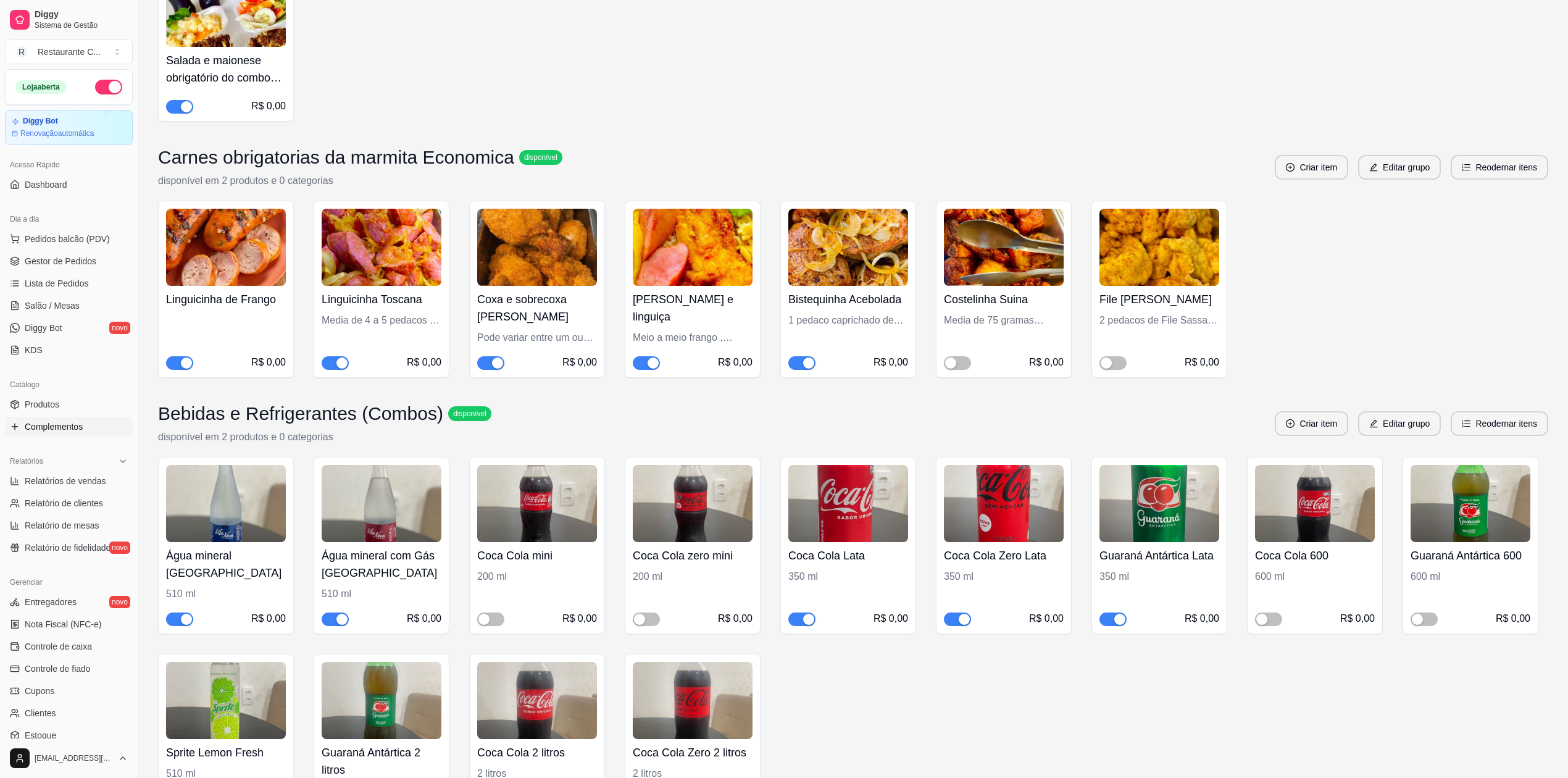
scroll to position [3971, 0]
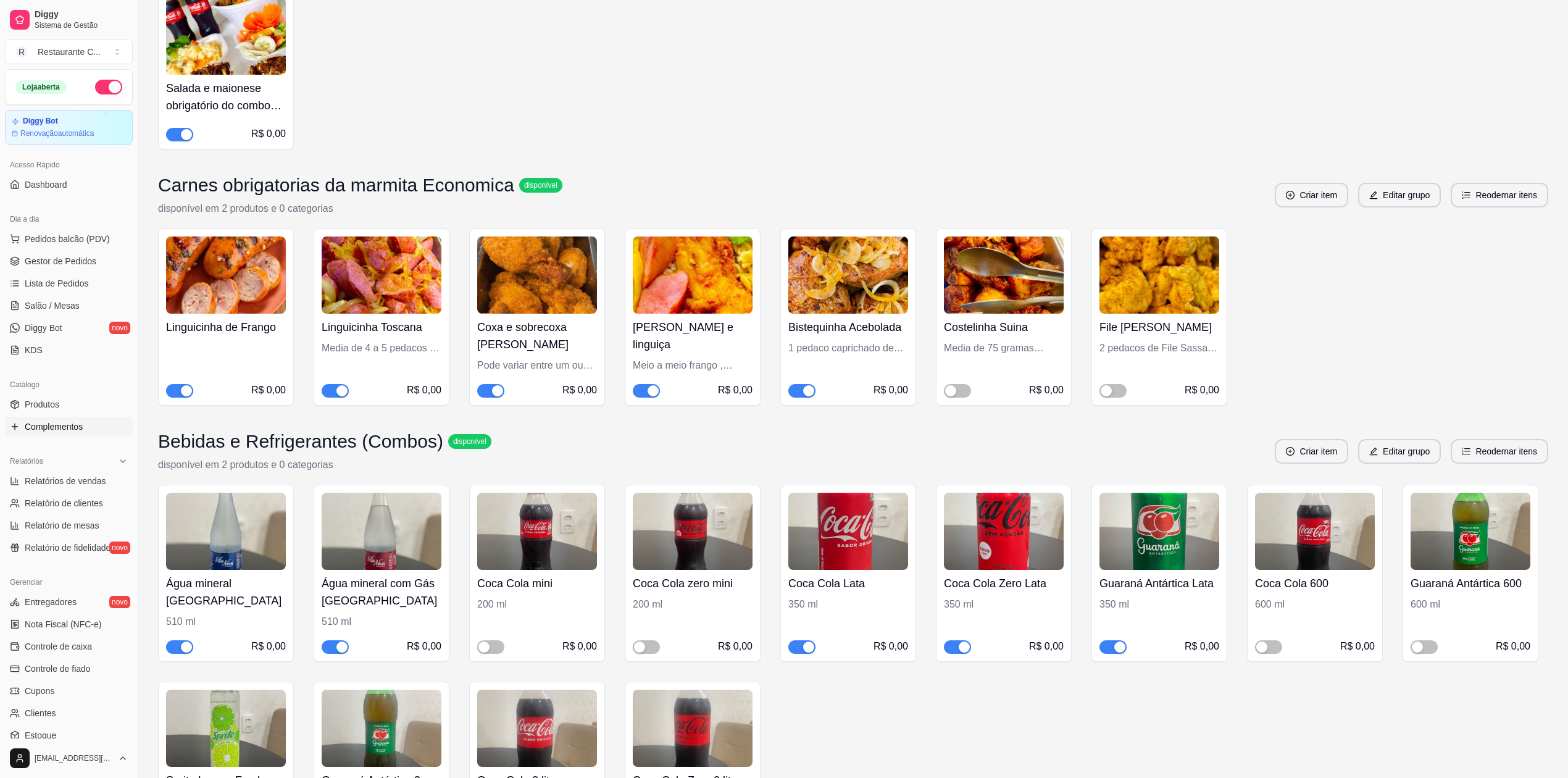
click at [490, 397] on button "button" at bounding box center [490, 391] width 27 height 14
click at [645, 397] on span "button" at bounding box center [646, 391] width 27 height 14
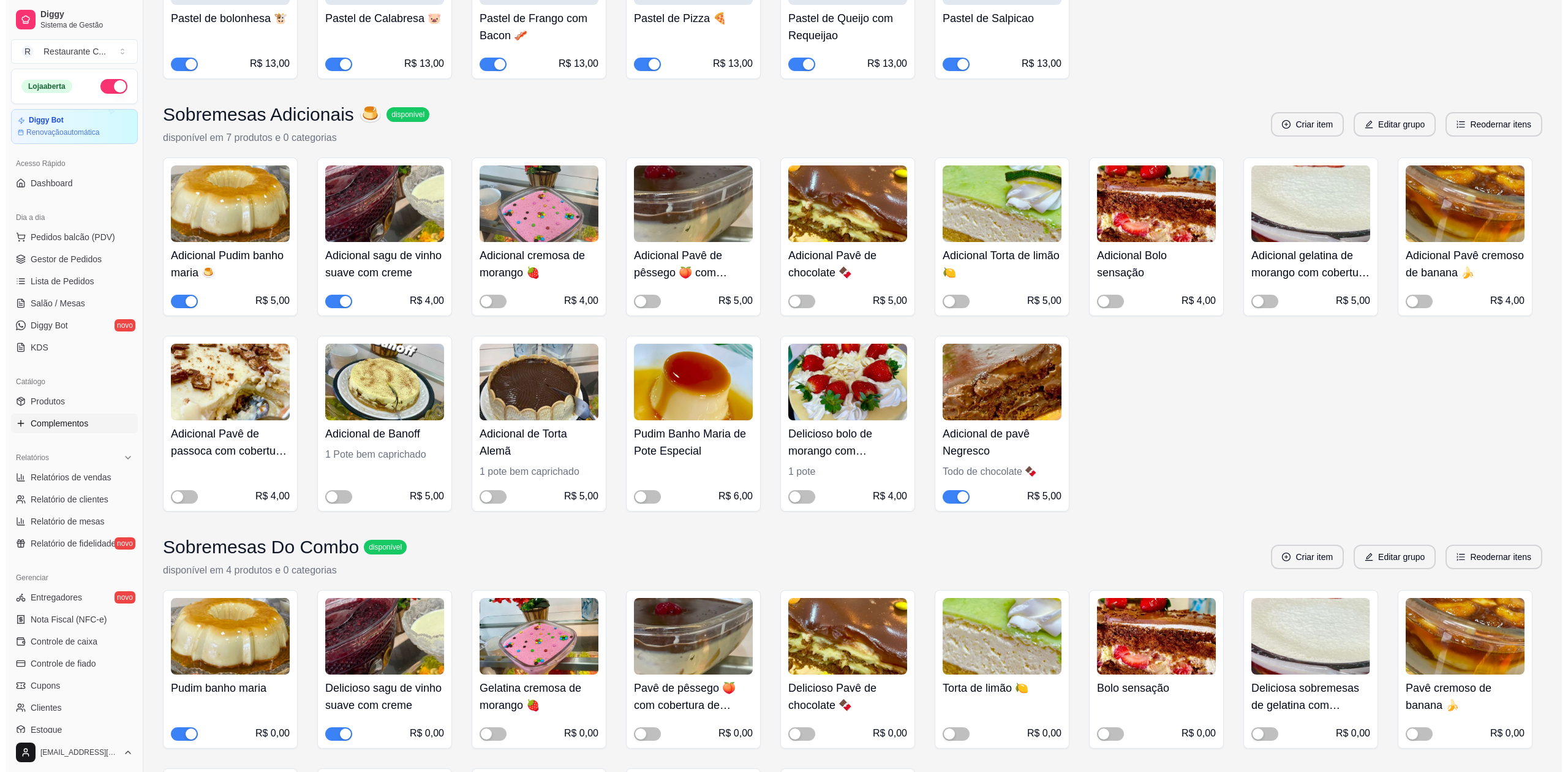
scroll to position [2224, 0]
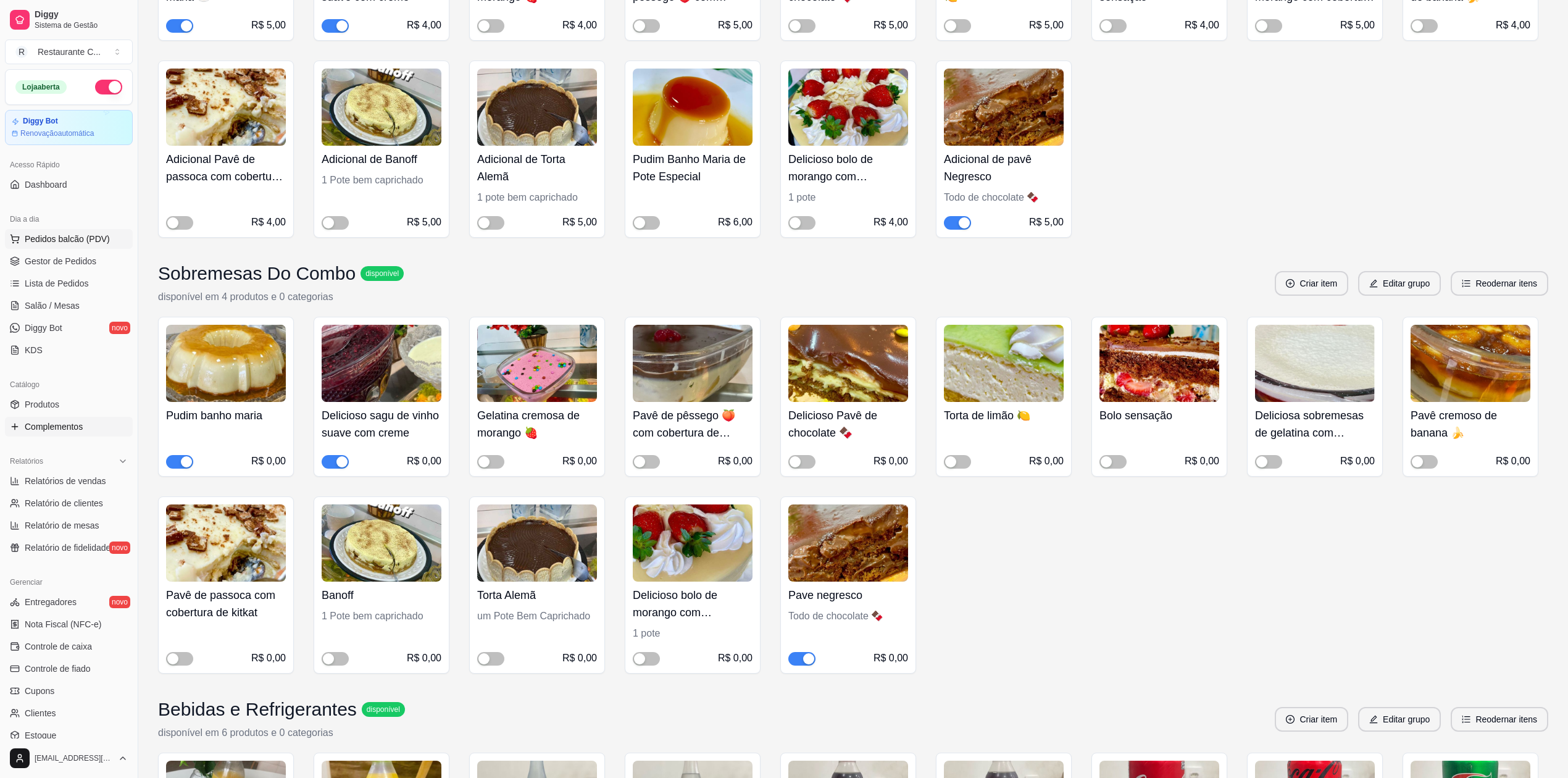
click at [53, 243] on span "Pedidos balcão (PDV)" at bounding box center [67, 239] width 85 height 12
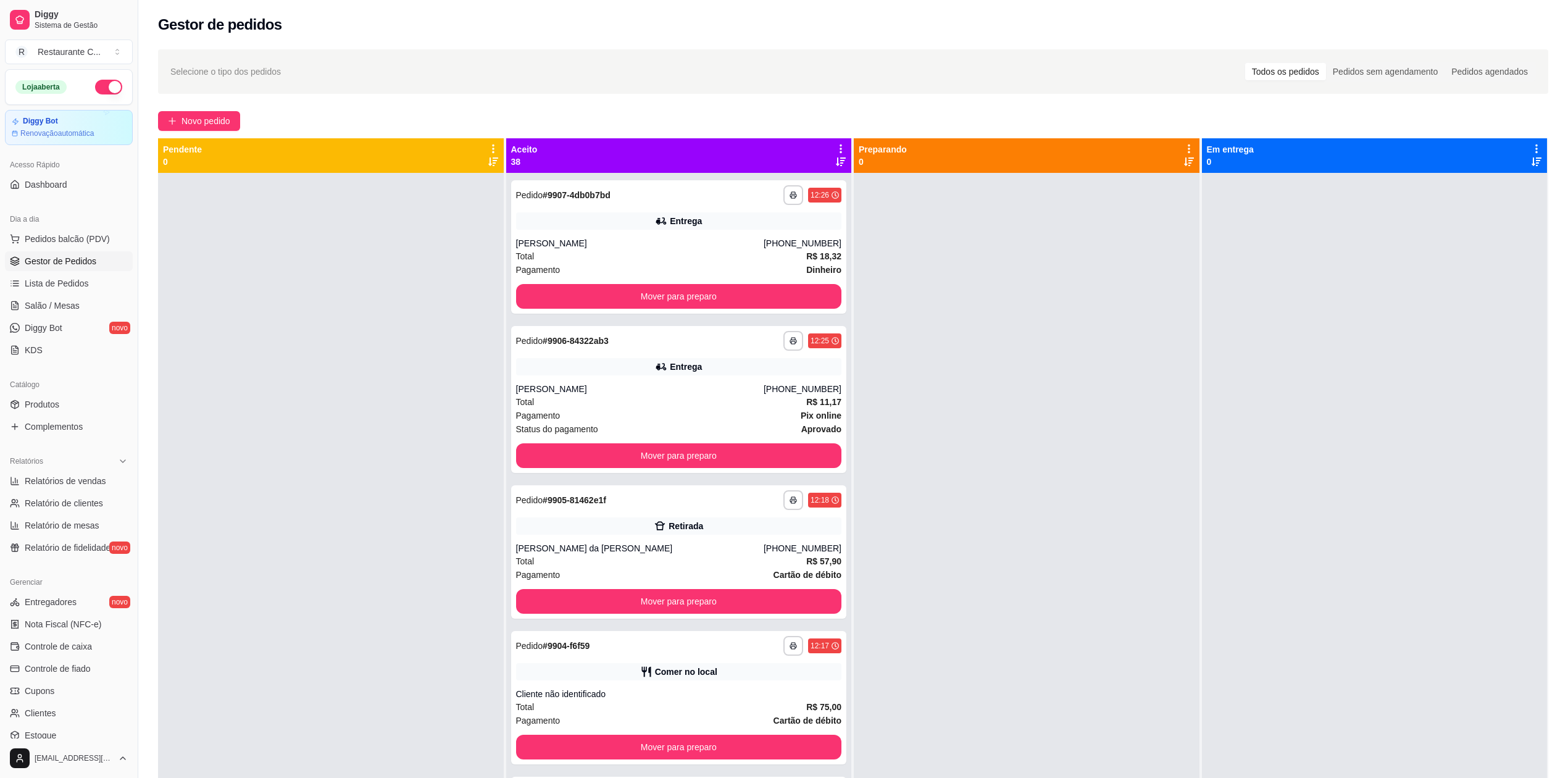
click at [57, 264] on span "Gestor de Pedidos" at bounding box center [61, 261] width 72 height 12
